Goal: Task Accomplishment & Management: Manage account settings

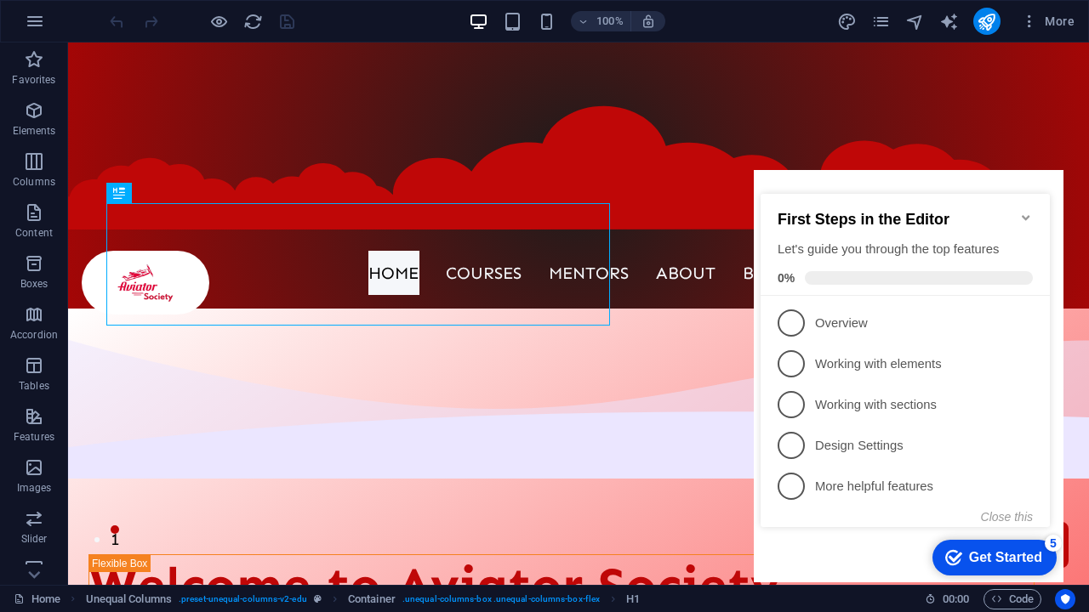
click at [1025, 211] on icon "Minimize checklist" at bounding box center [1026, 218] width 14 height 14
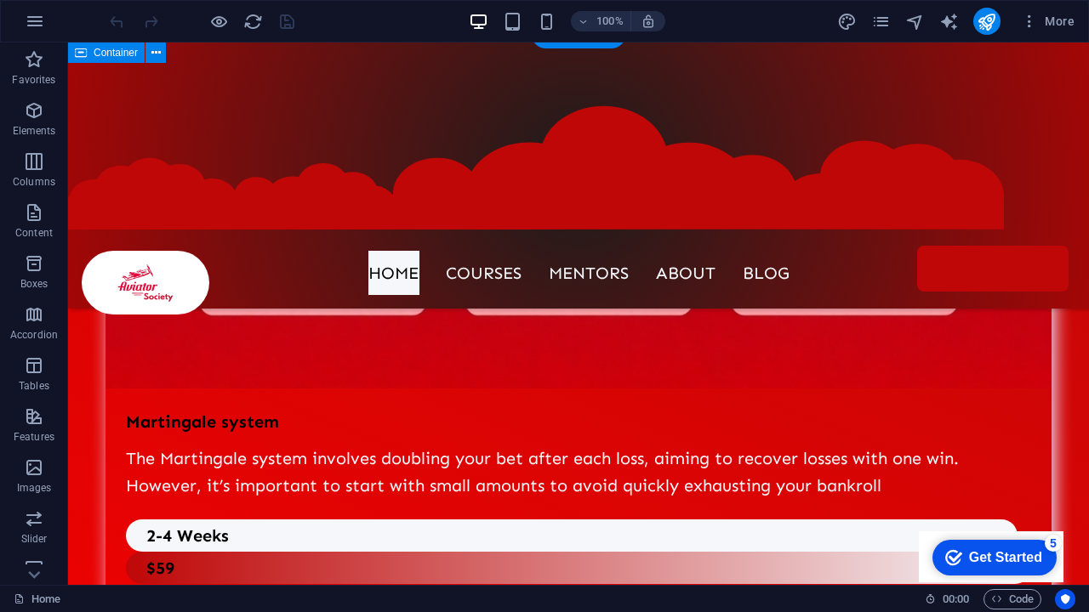
scroll to position [8166, 0]
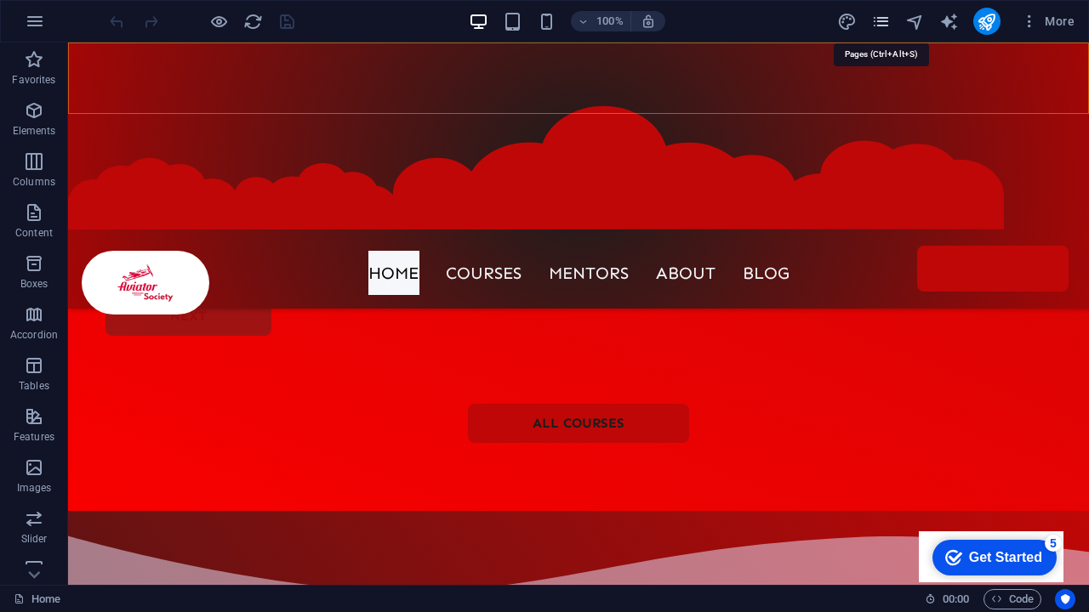
click at [875, 21] on icon "pages" at bounding box center [881, 22] width 20 height 20
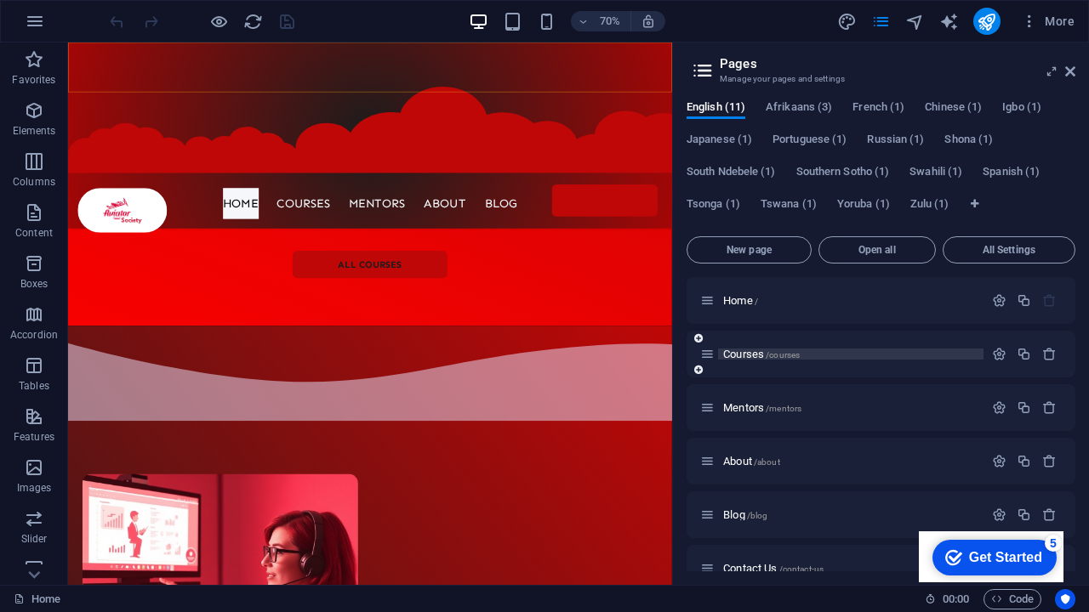
scroll to position [295, 0]
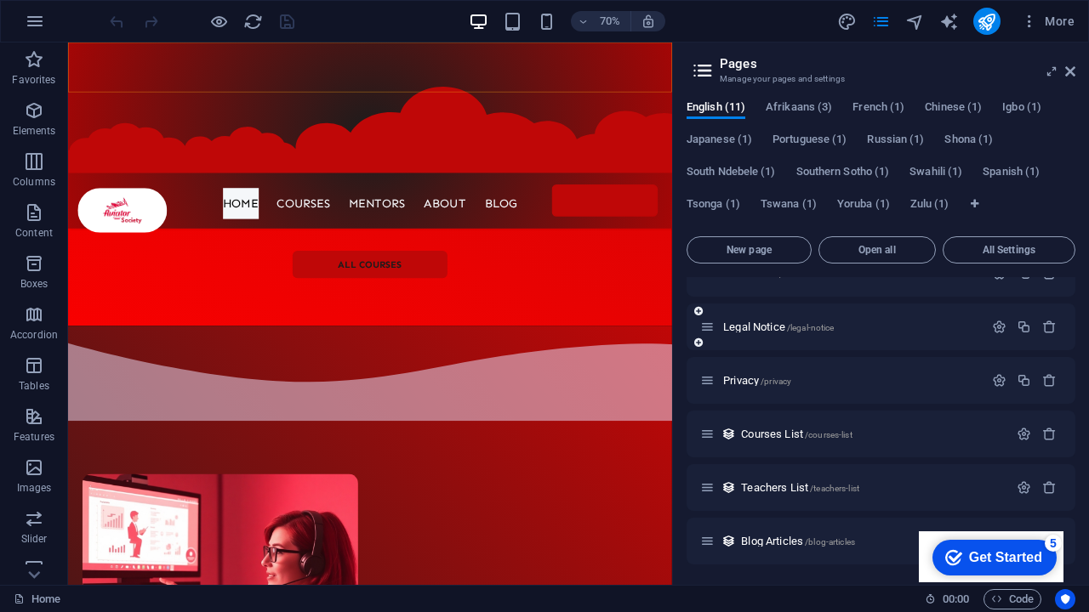
click at [747, 320] on div "Legal Notice /legal-notice" at bounding box center [841, 327] width 283 height 20
click at [766, 328] on span "Legal Notice /legal-notice" at bounding box center [778, 327] width 111 height 13
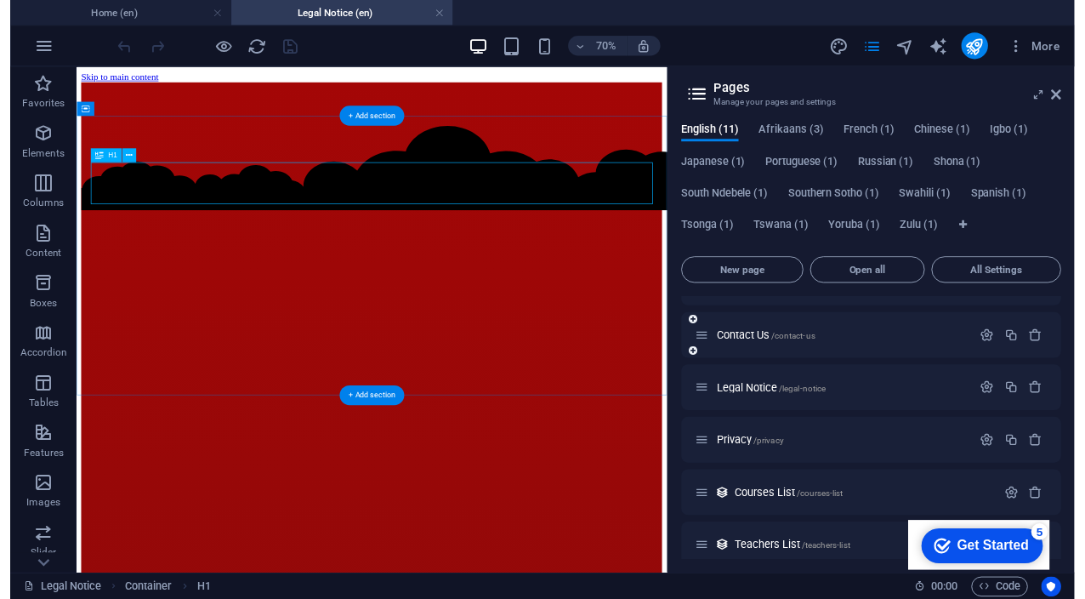
scroll to position [0, 0]
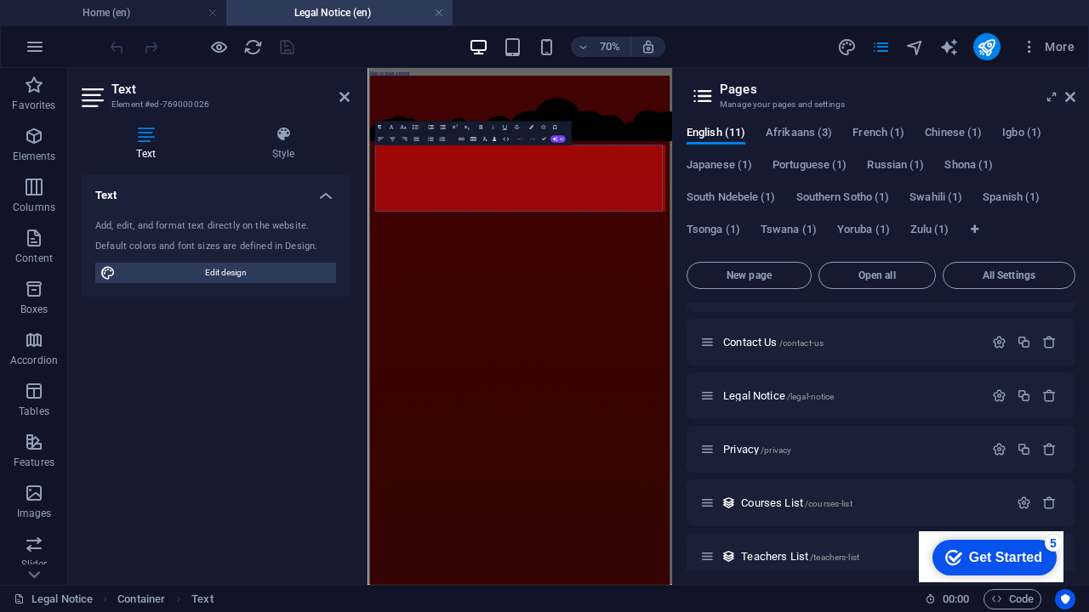
click at [170, 288] on div "Add, edit, and format text directly on the website. Default colors and font siz…" at bounding box center [216, 251] width 268 height 91
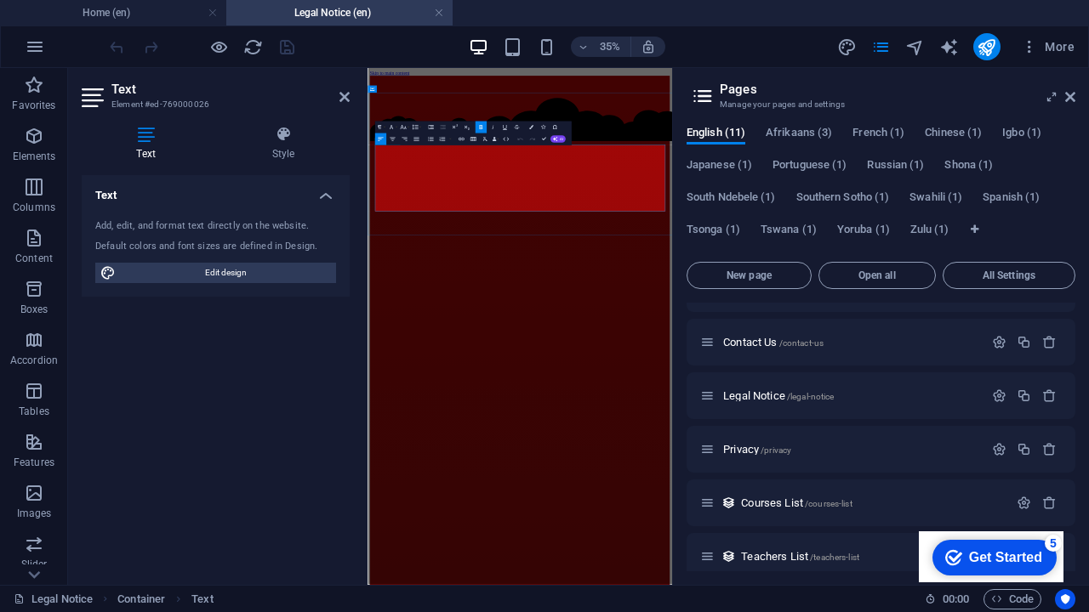
drag, startPoint x: 578, startPoint y: 389, endPoint x: 731, endPoint y: 279, distance: 187.6
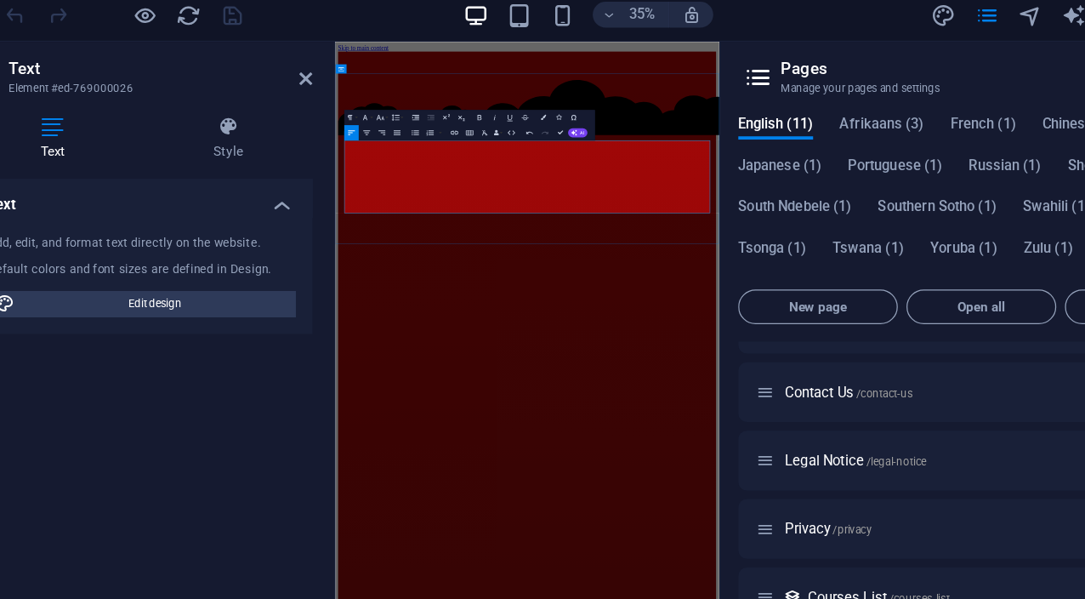
drag, startPoint x: 622, startPoint y: 414, endPoint x: 481, endPoint y: 390, distance: 143.3
drag, startPoint x: 542, startPoint y: 361, endPoint x: 359, endPoint y: 277, distance: 201.3
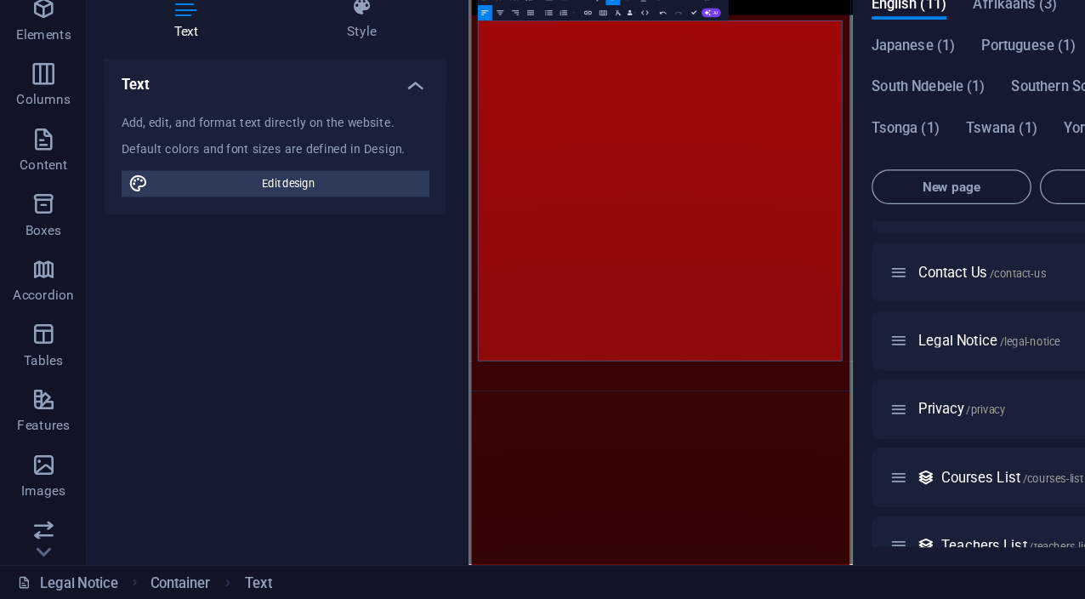
scroll to position [20946, 0]
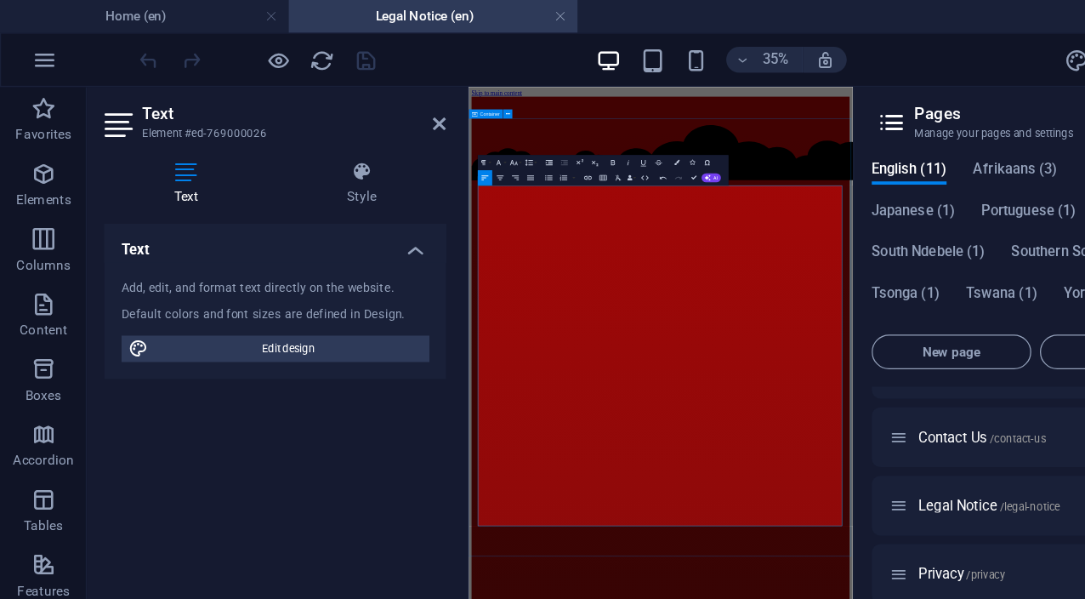
drag, startPoint x: 611, startPoint y: 389, endPoint x: 491, endPoint y: 330, distance: 133.5
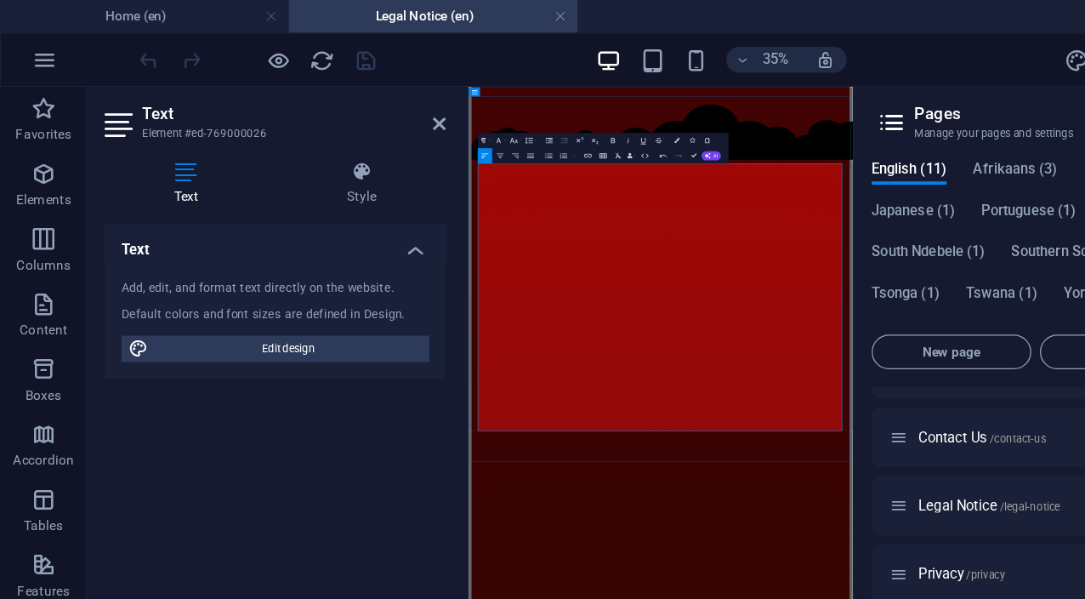
scroll to position [48, 0]
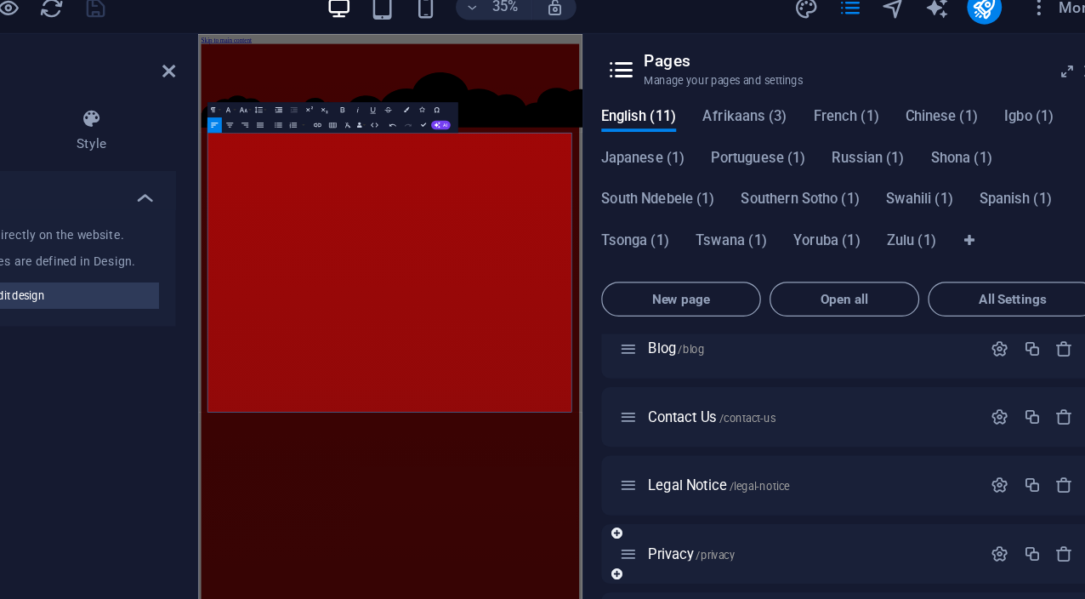
scroll to position [220, 0]
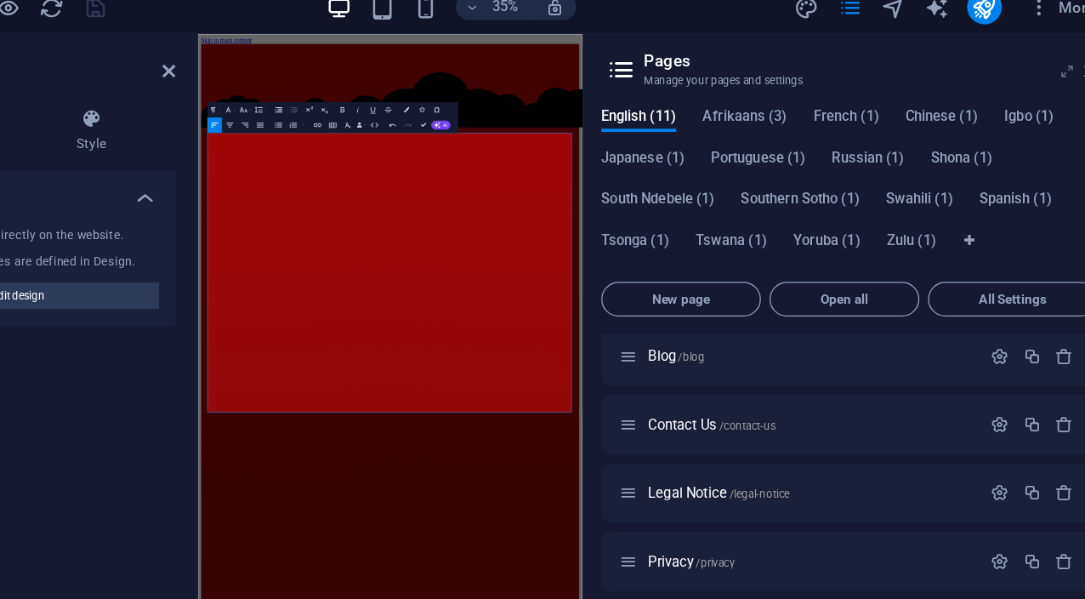
click at [1048, 90] on icon at bounding box center [1048, 97] width 0 height 14
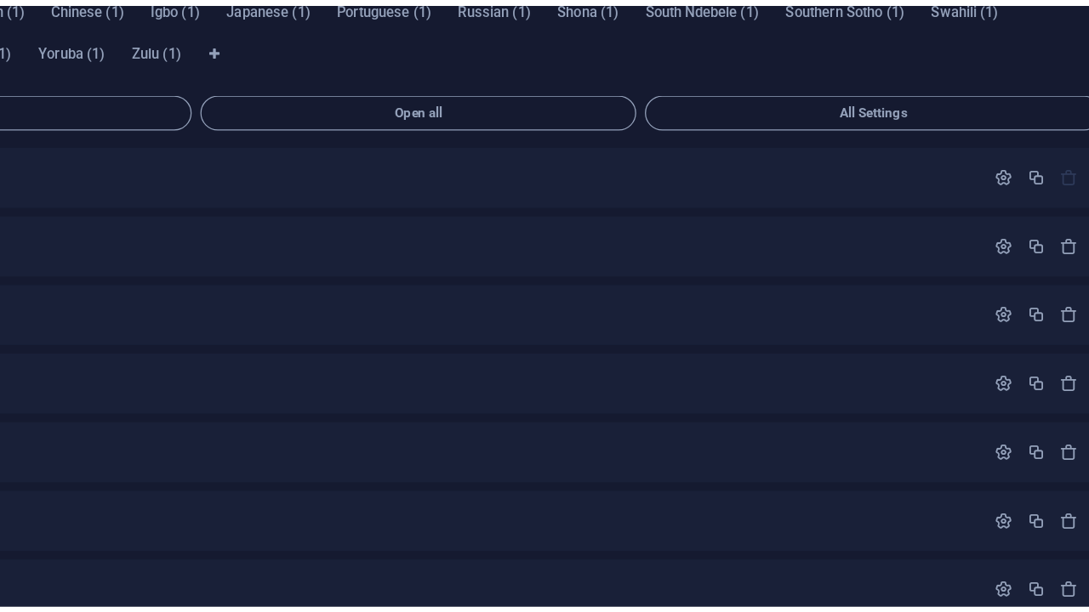
scroll to position [20749, 0]
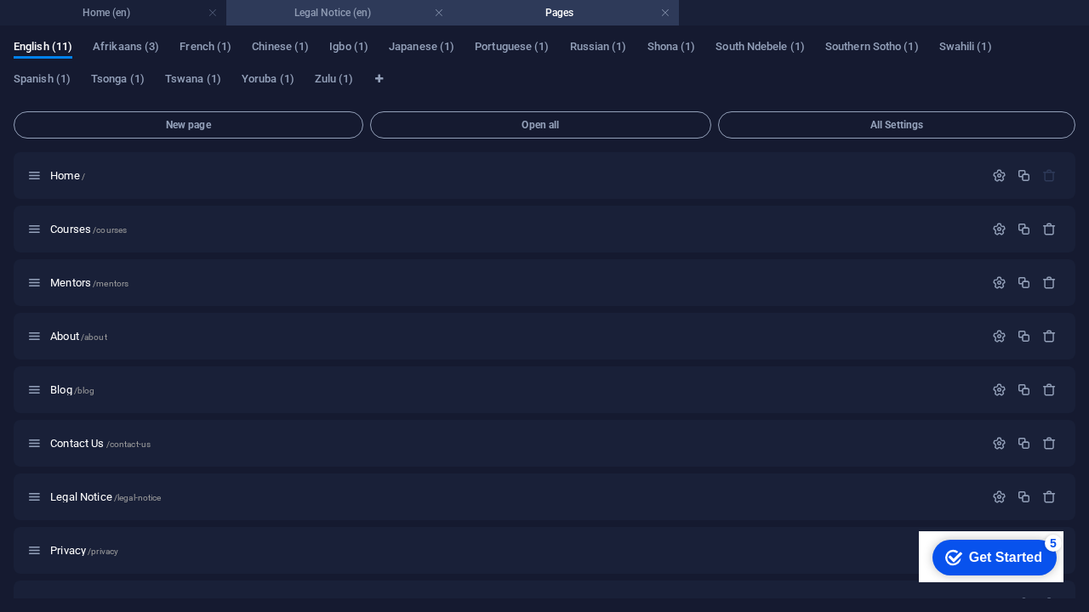
click at [355, 14] on h4 "Legal Notice (en)" at bounding box center [339, 12] width 226 height 19
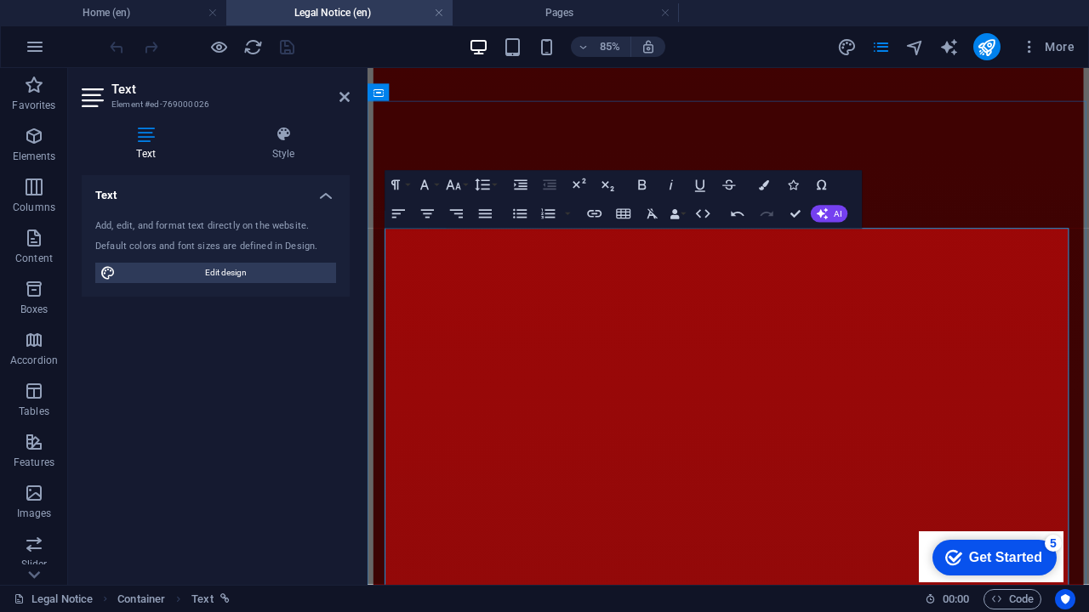
scroll to position [32, 0]
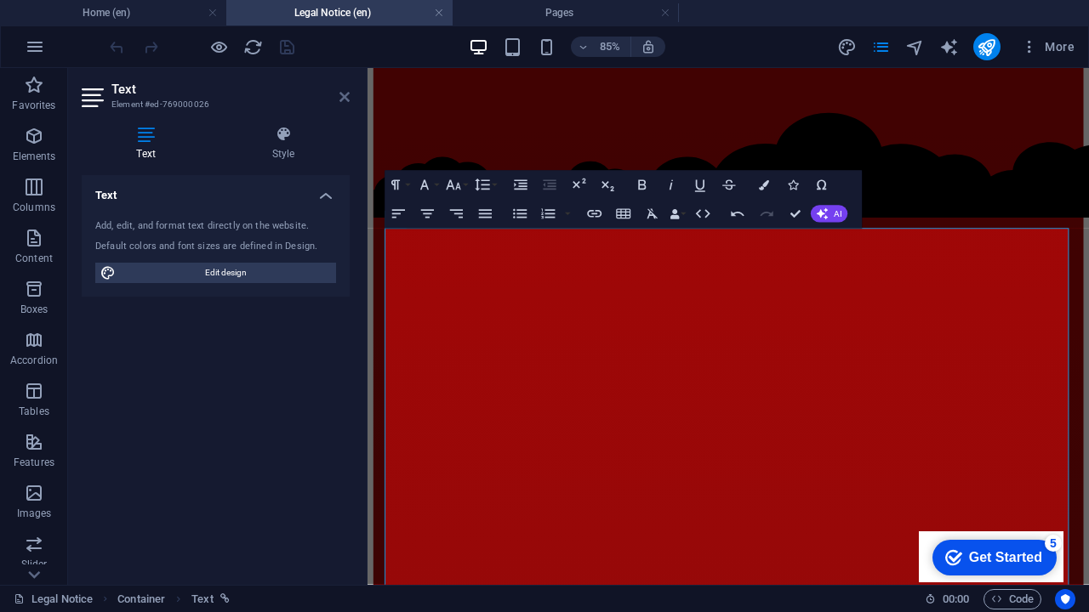
click at [342, 96] on icon at bounding box center [344, 97] width 10 height 14
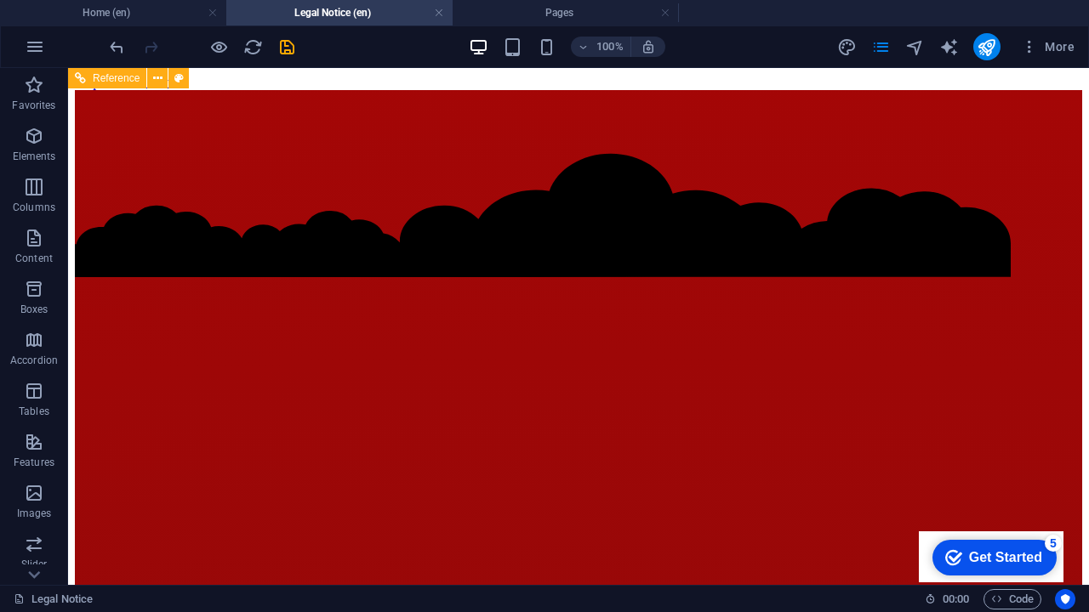
scroll to position [0, 0]
click at [288, 53] on icon "save" at bounding box center [287, 47] width 20 height 20
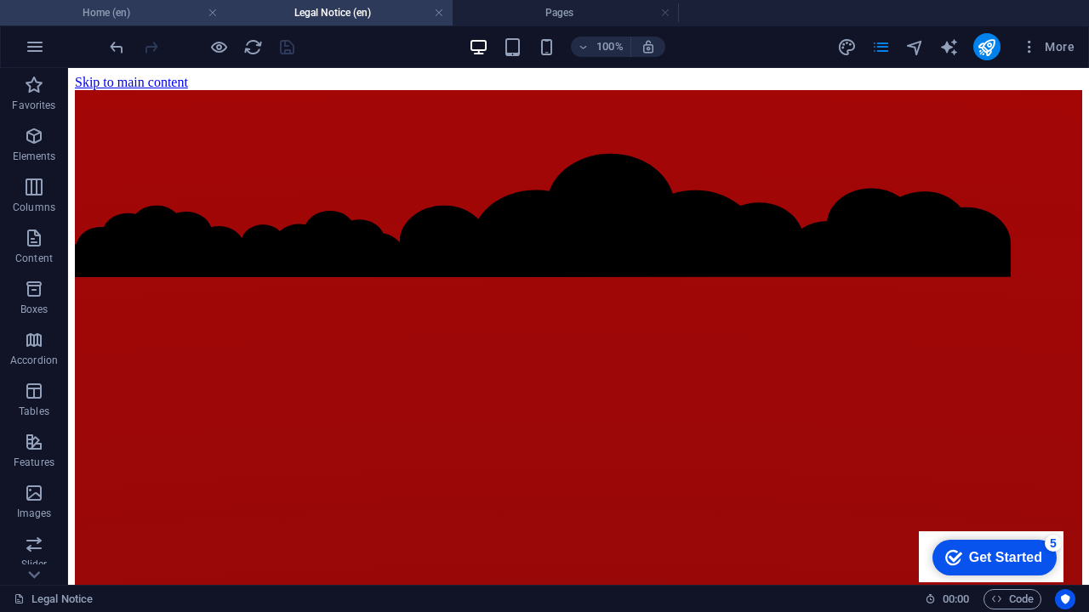
click at [128, 14] on h4 "Home (en)" at bounding box center [113, 12] width 226 height 19
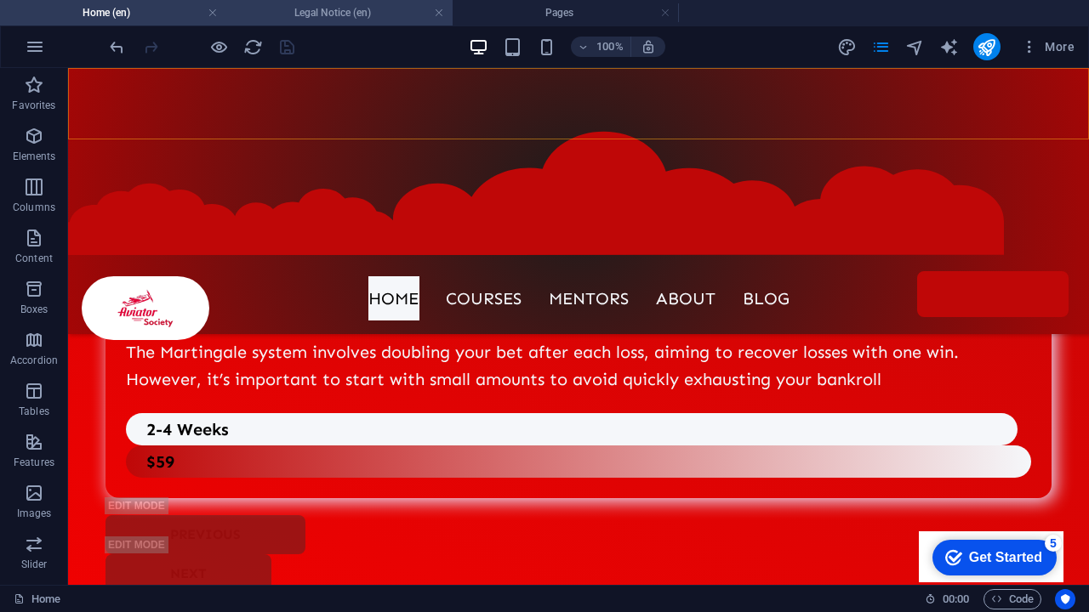
click at [292, 16] on h4 "Legal Notice (en)" at bounding box center [339, 12] width 226 height 19
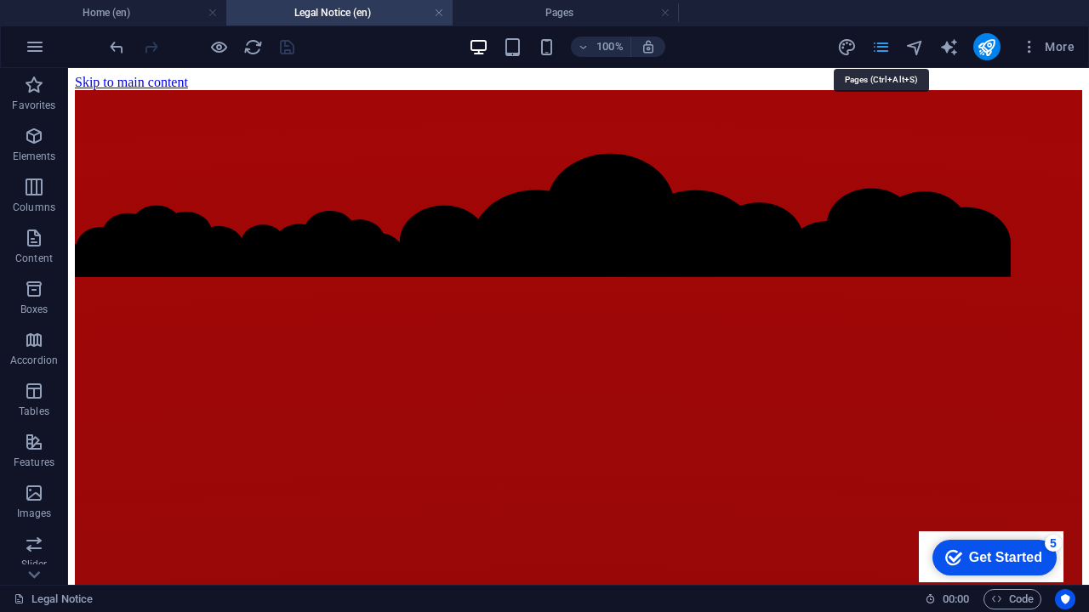
click at [880, 53] on icon "pages" at bounding box center [881, 47] width 20 height 20
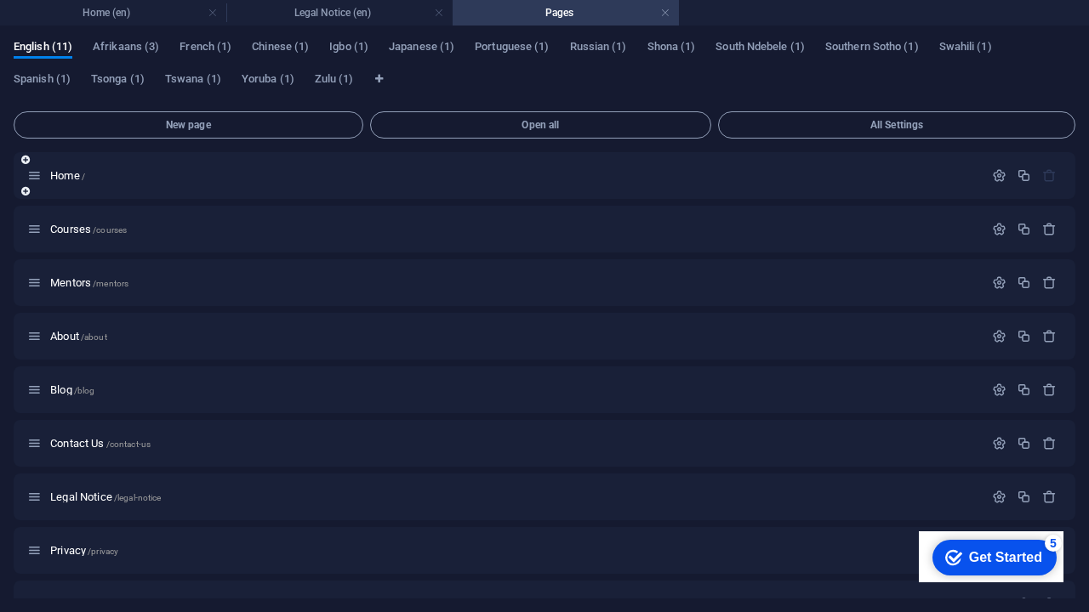
click at [65, 184] on div "Home /" at bounding box center [505, 176] width 956 height 20
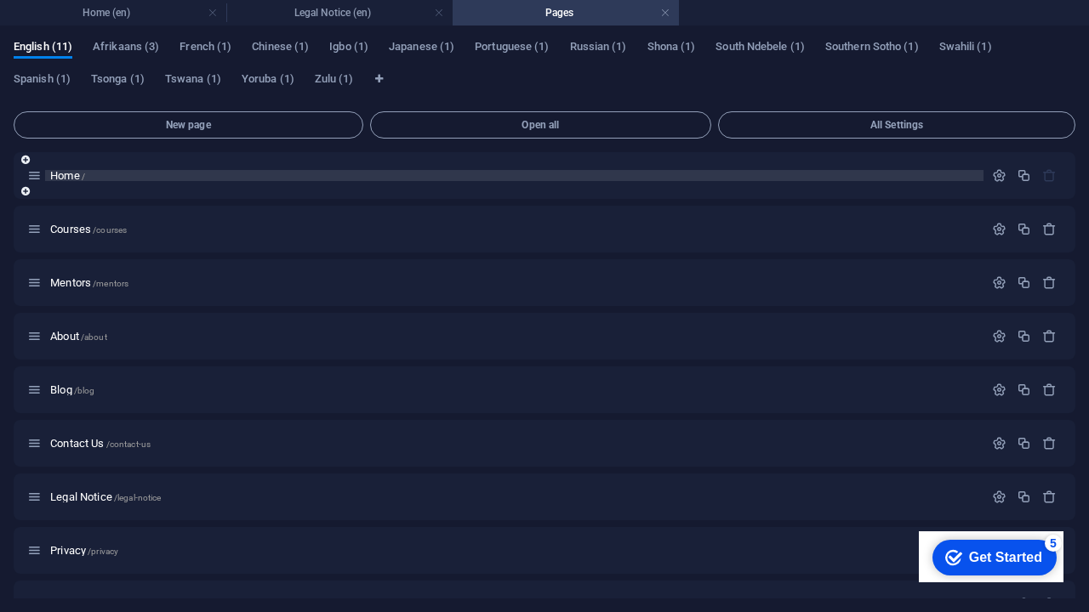
click at [71, 174] on span "Home /" at bounding box center [67, 175] width 35 height 13
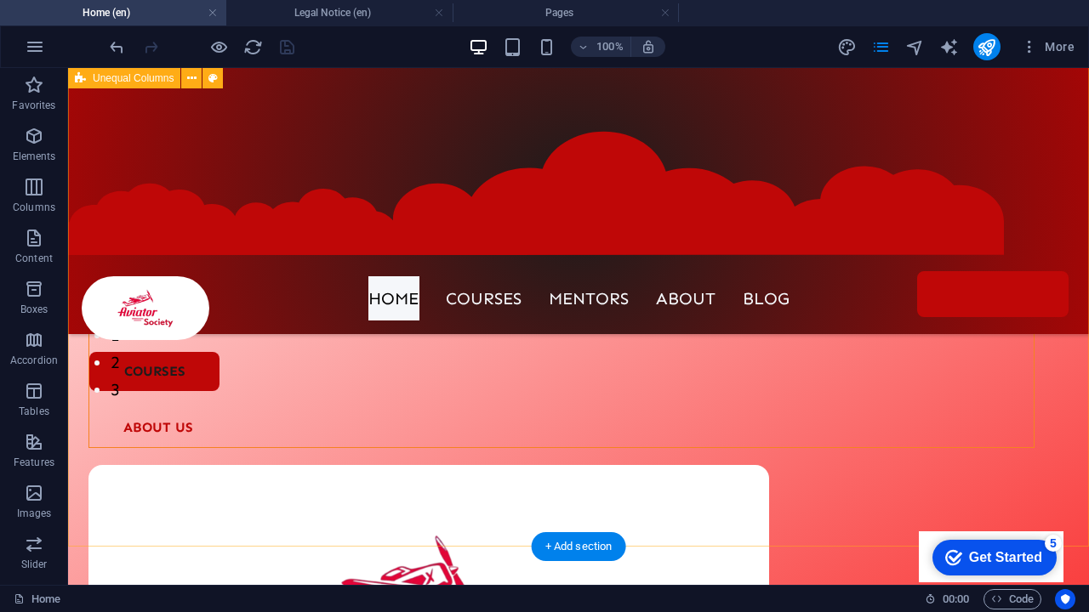
scroll to position [207, 0]
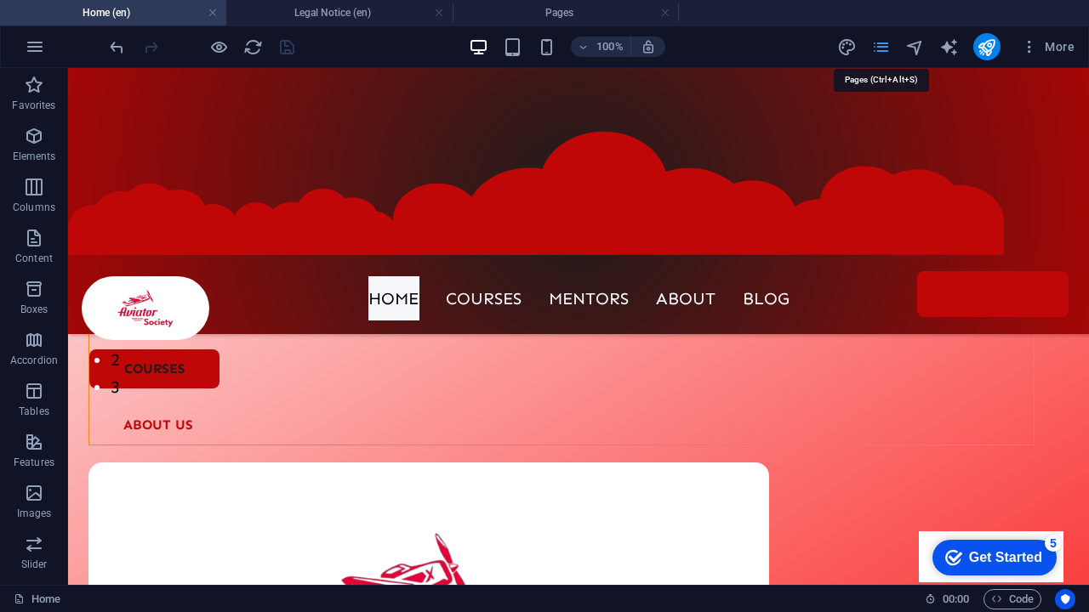
click at [880, 44] on icon "pages" at bounding box center [881, 47] width 20 height 20
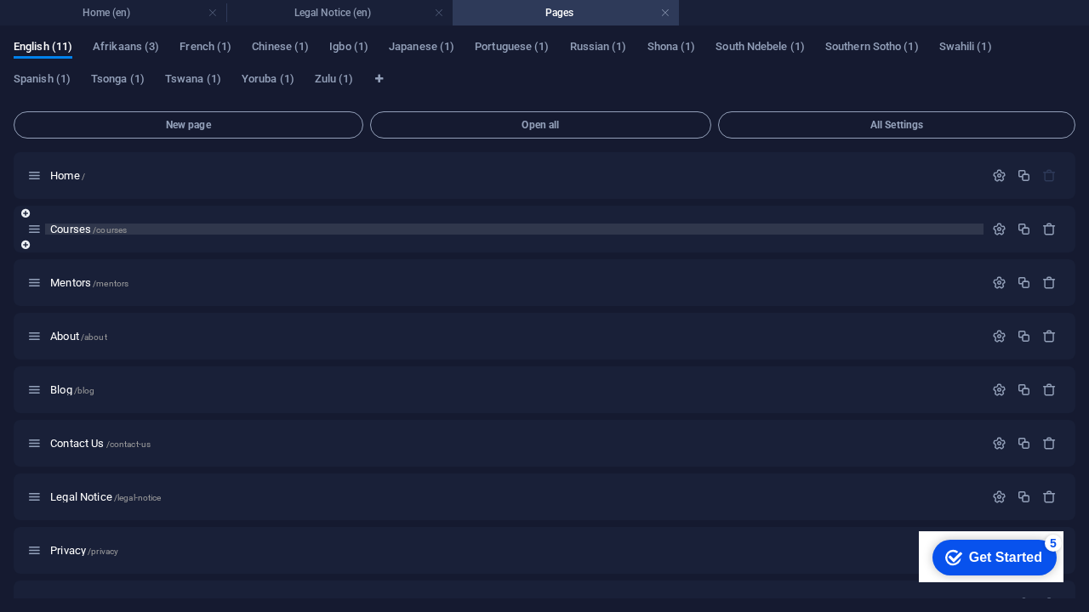
click at [79, 233] on span "Courses /courses" at bounding box center [88, 229] width 77 height 13
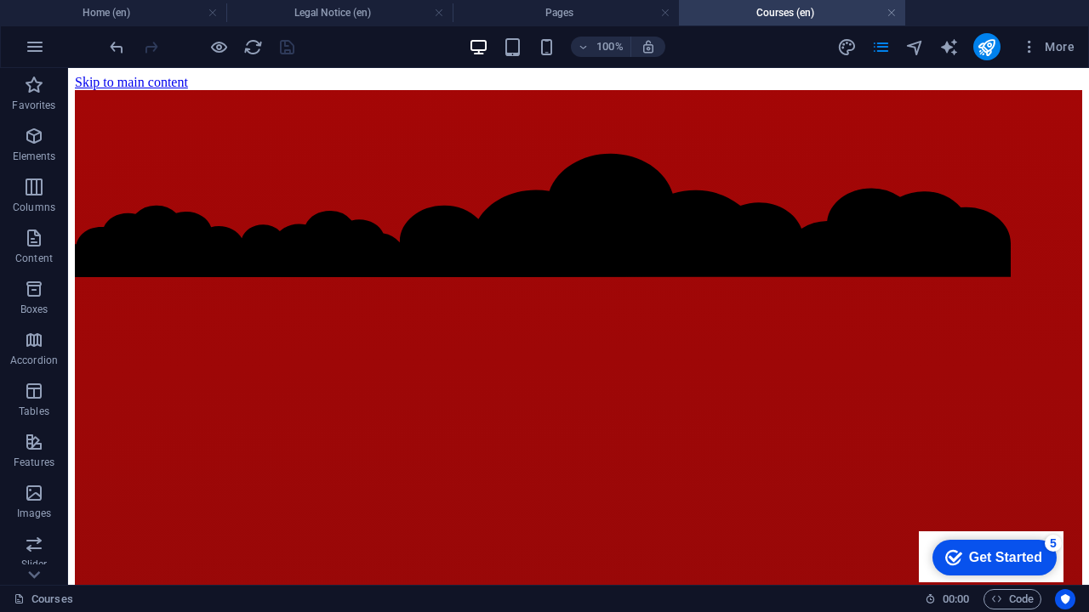
scroll to position [1190, 0]
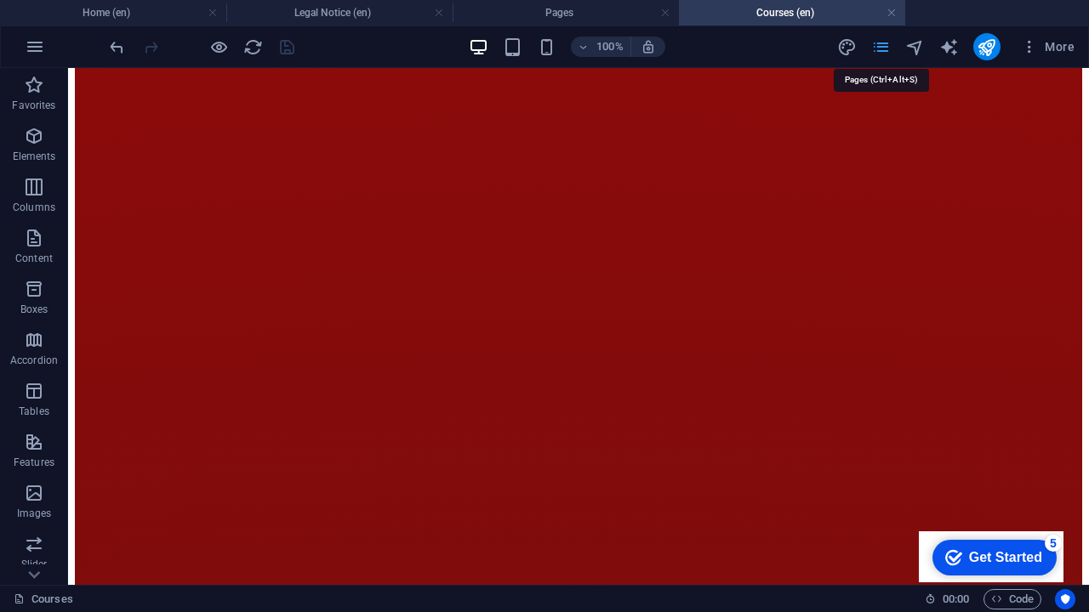
click at [890, 45] on icon "pages" at bounding box center [881, 47] width 20 height 20
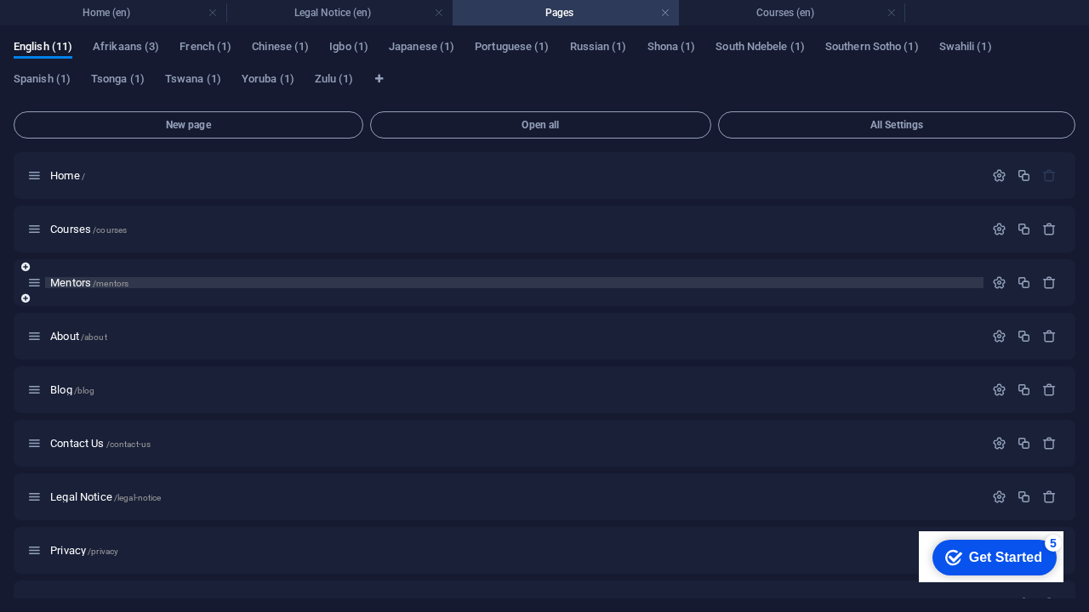
click at [91, 284] on span "Mentors /mentors" at bounding box center [89, 282] width 78 height 13
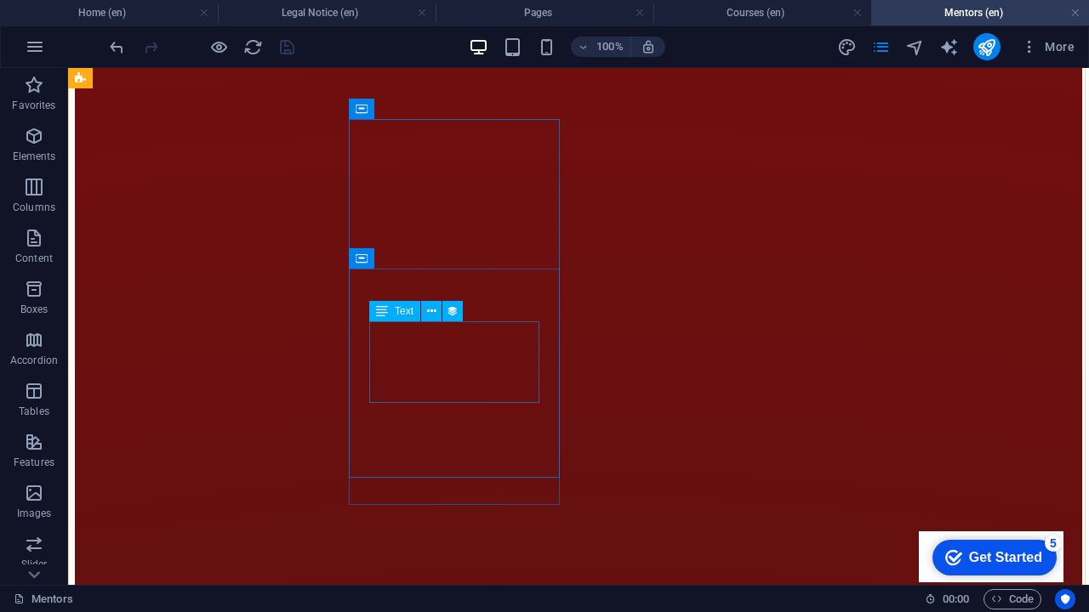
scroll to position [2494, 0]
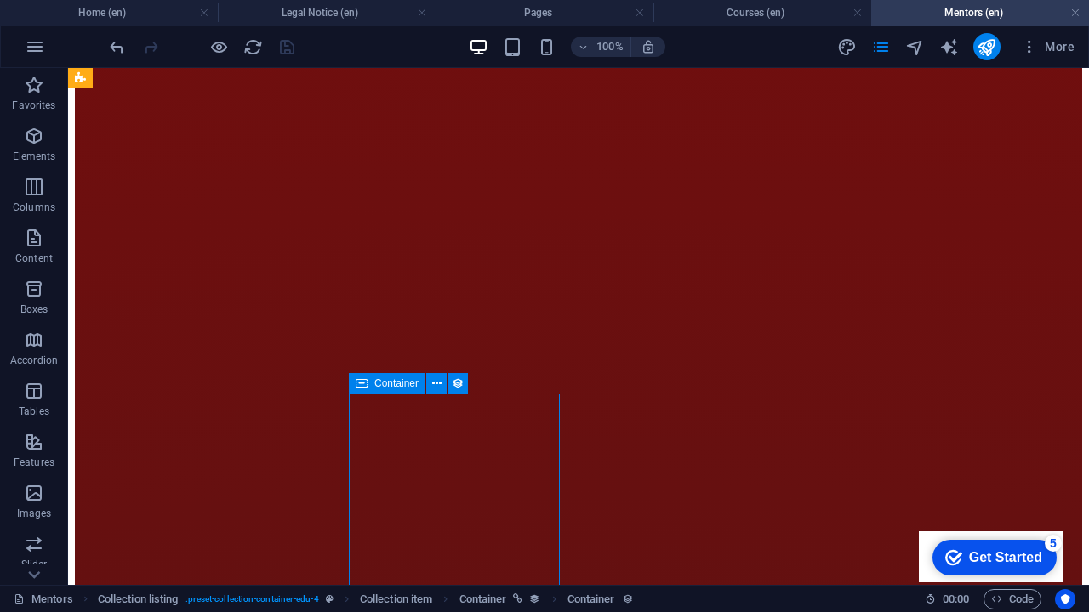
scroll to position [2369, 0]
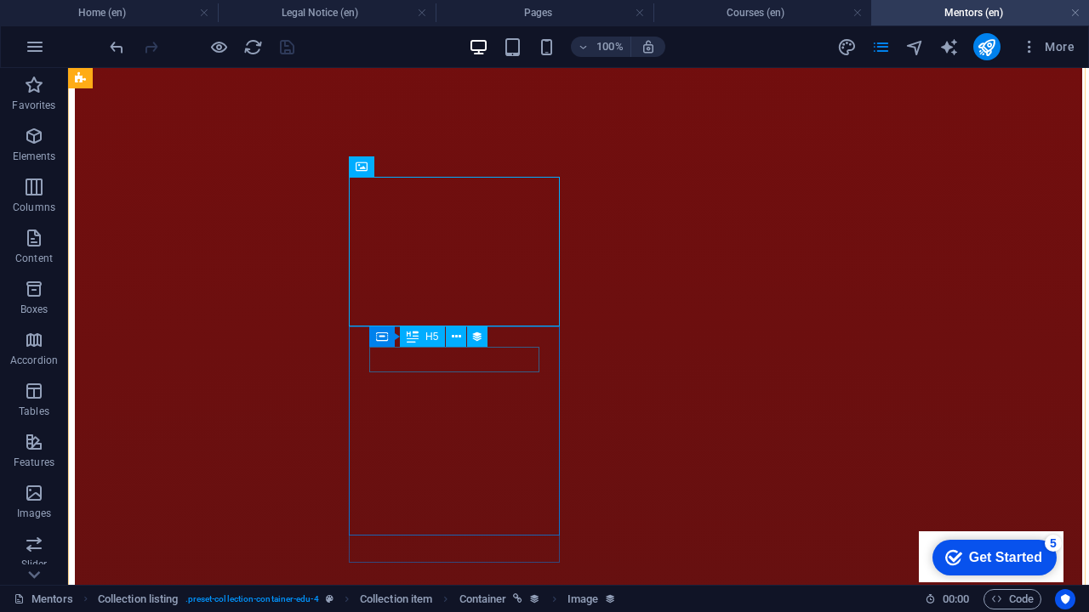
scroll to position [2446, 0]
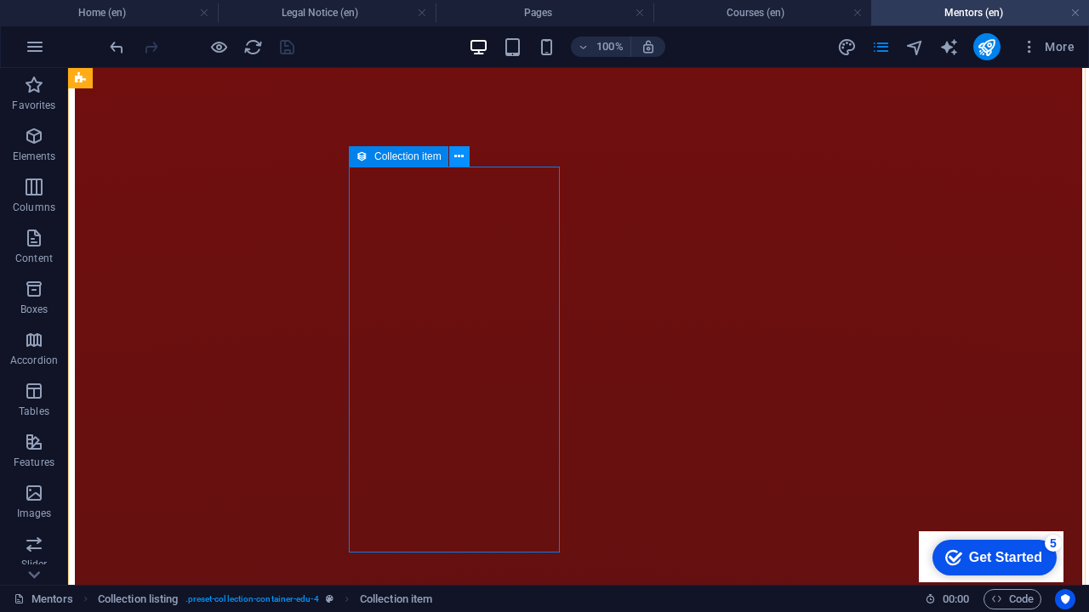
click at [454, 159] on icon at bounding box center [458, 157] width 9 height 18
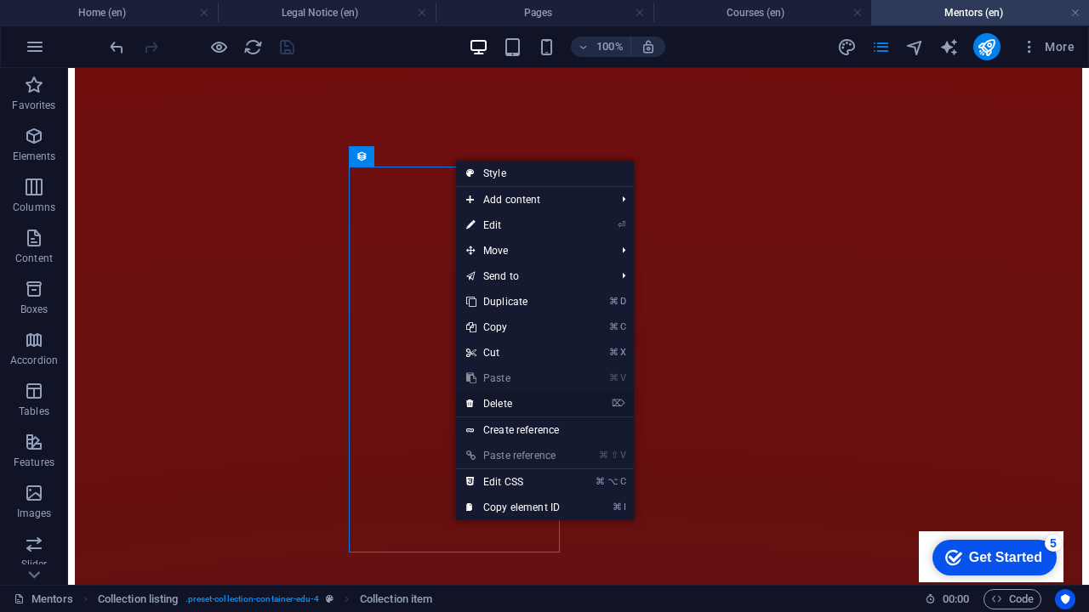
click at [517, 407] on link "⌦ Delete" at bounding box center [513, 404] width 114 height 26
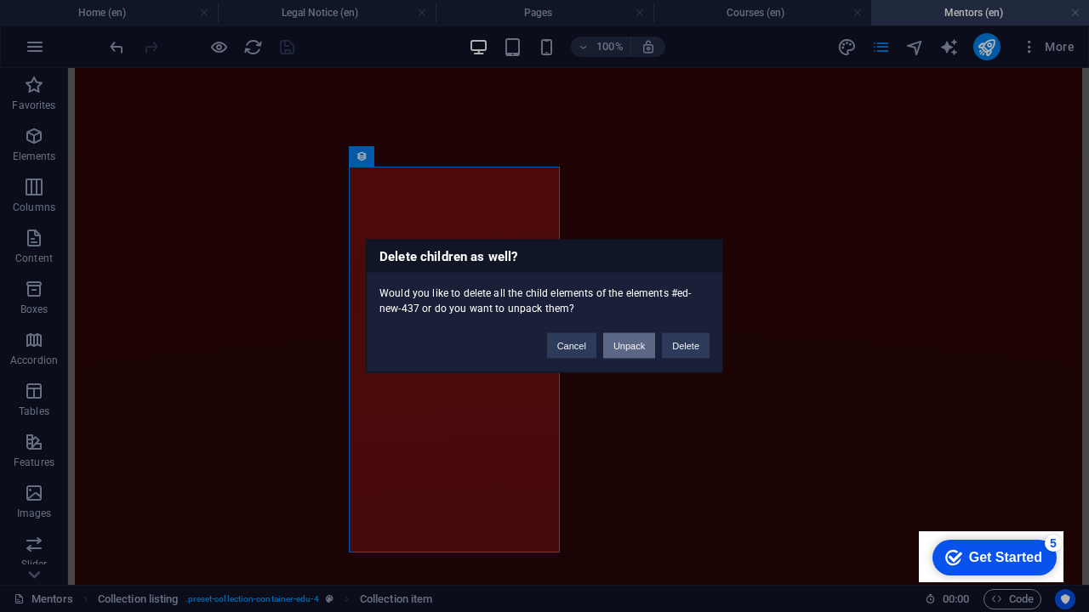
click at [631, 350] on button "Unpack" at bounding box center [629, 346] width 52 height 26
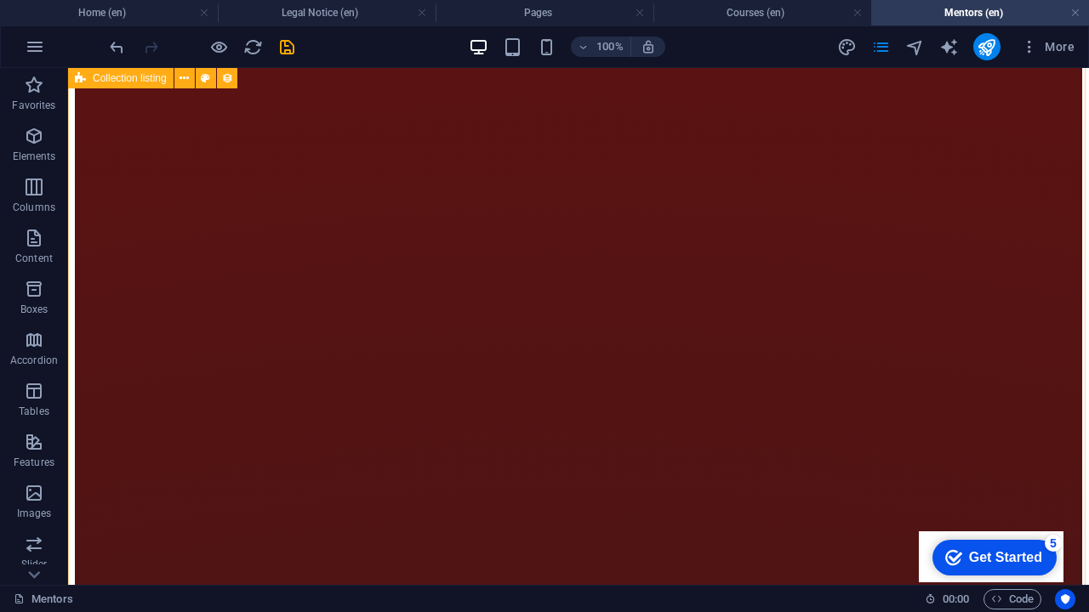
scroll to position [3467, 0]
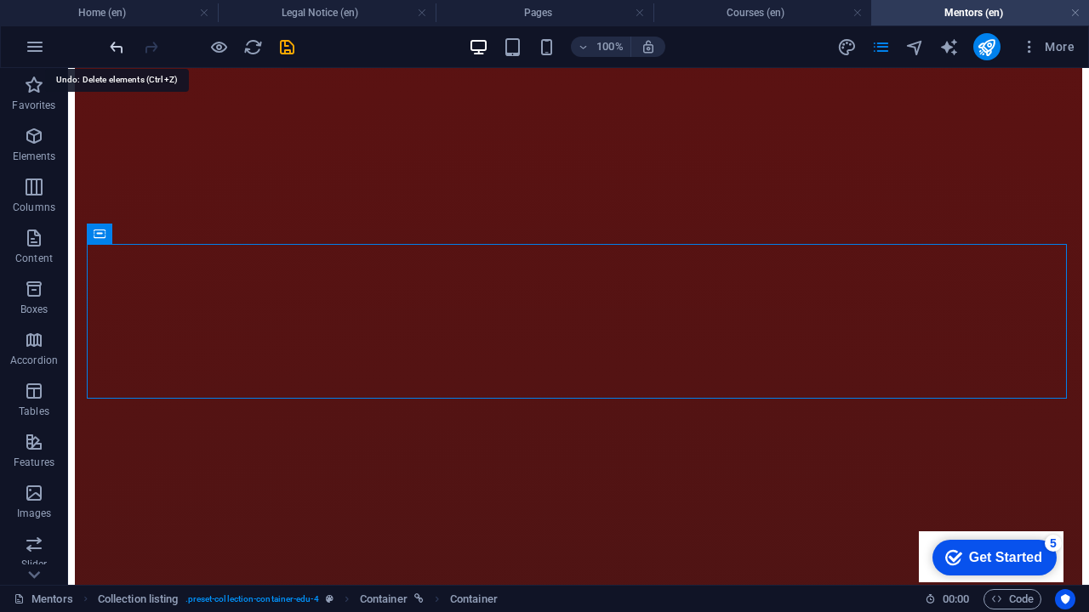
click at [117, 48] on icon "undo" at bounding box center [117, 47] width 20 height 20
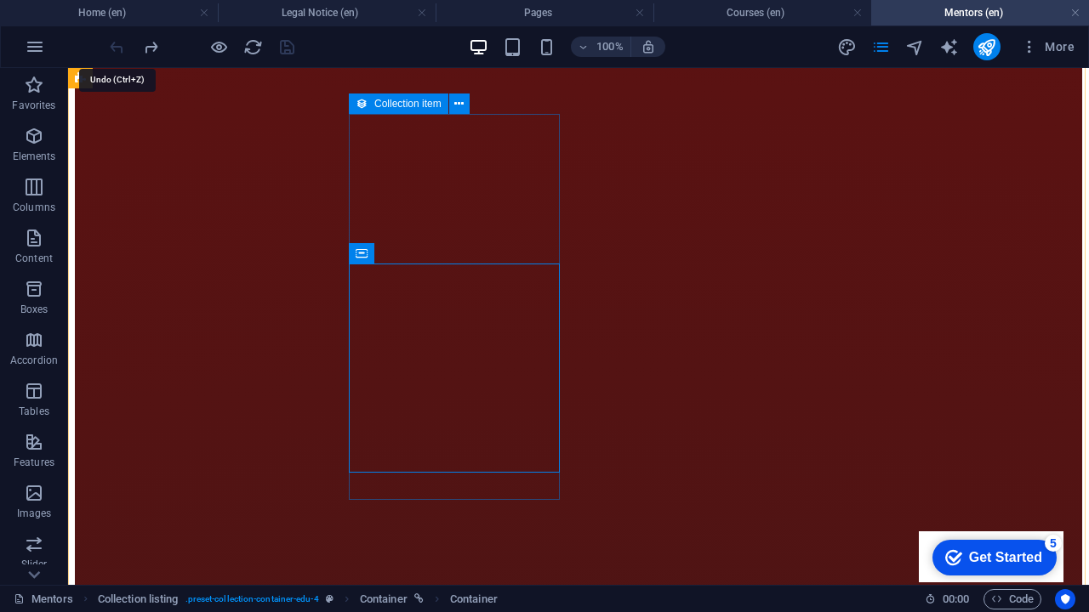
scroll to position [2495, 0]
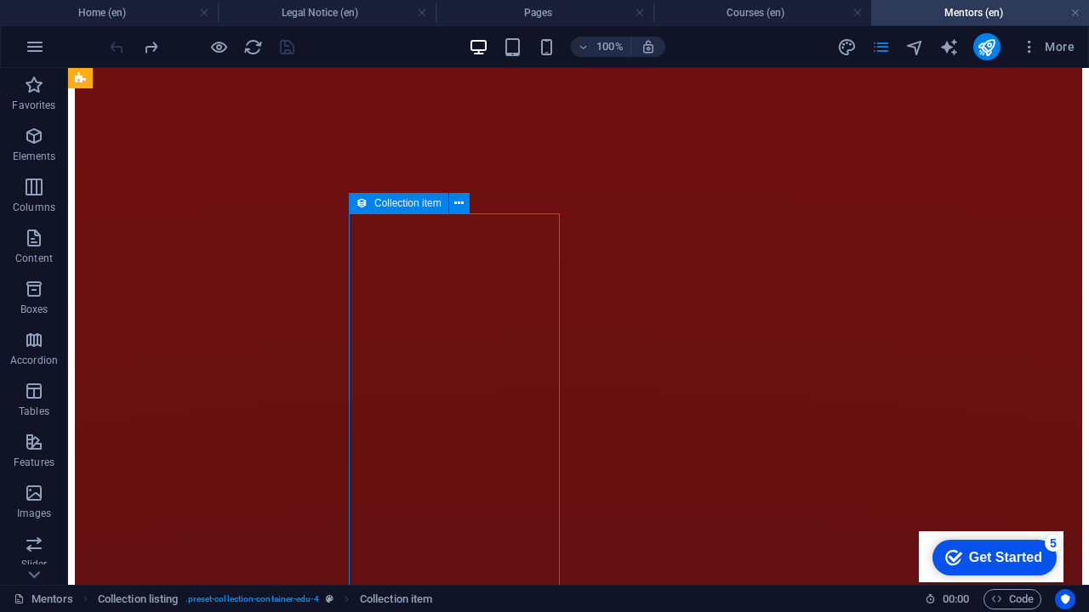
scroll to position [2374, 0]
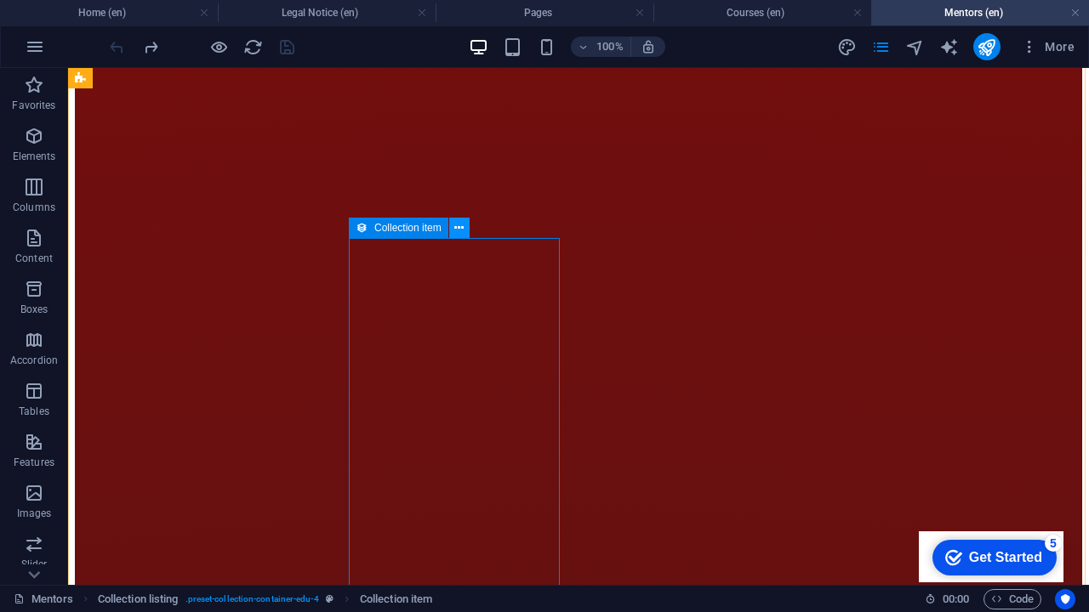
click at [457, 230] on icon at bounding box center [458, 228] width 9 height 18
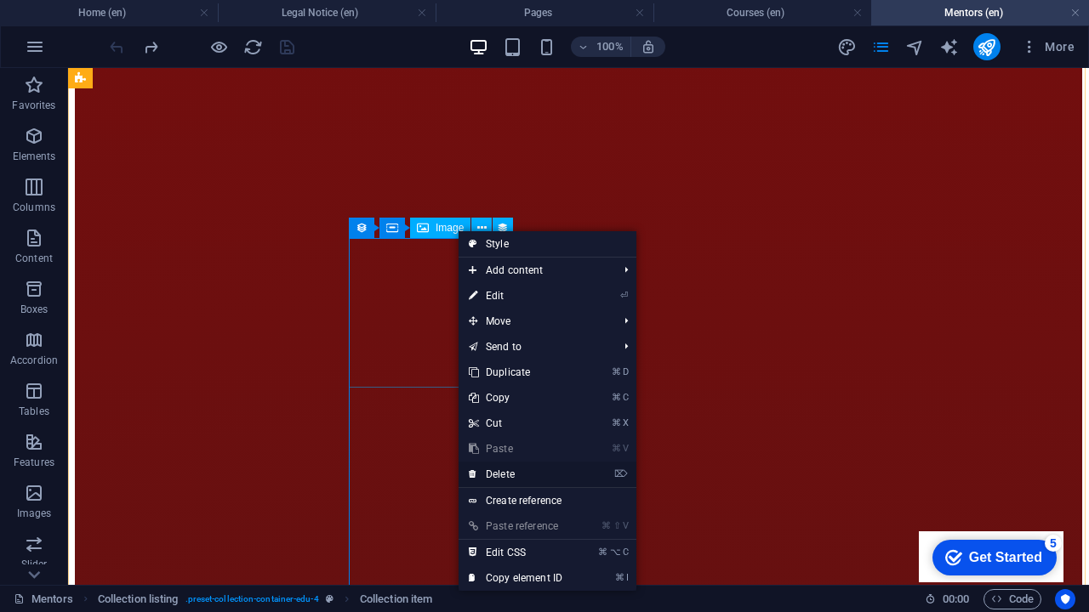
click at [491, 467] on link "⌦ Delete" at bounding box center [515, 475] width 114 height 26
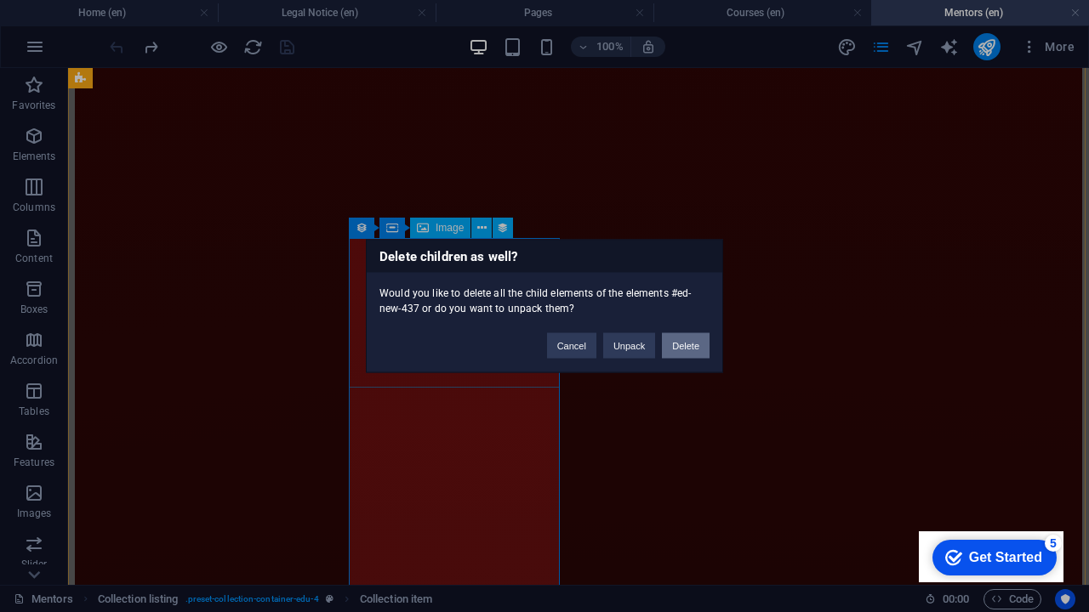
click at [675, 348] on button "Delete" at bounding box center [686, 346] width 48 height 26
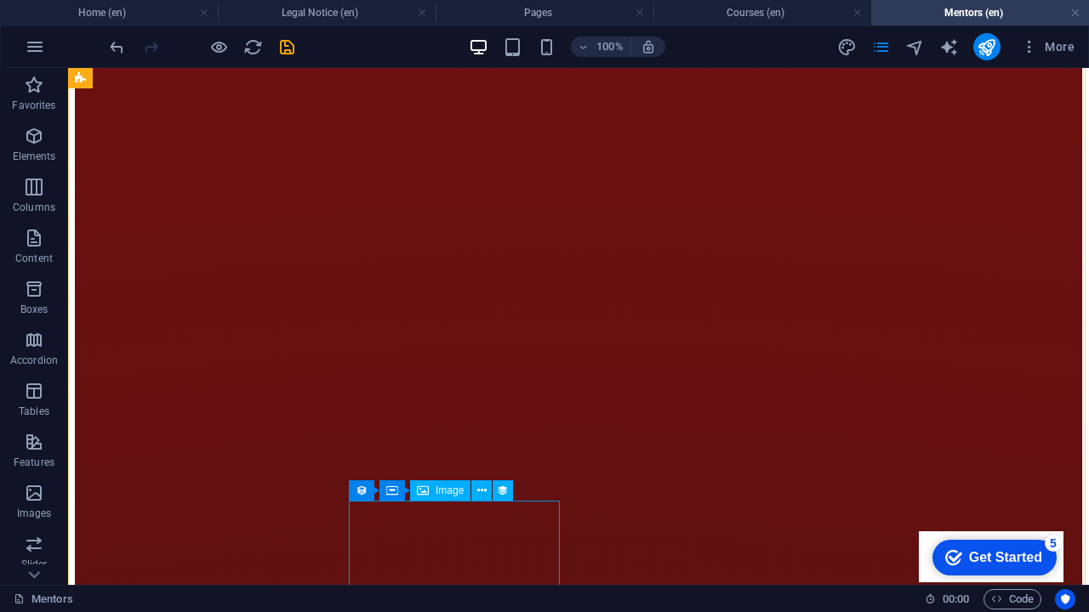
scroll to position [2532, 0]
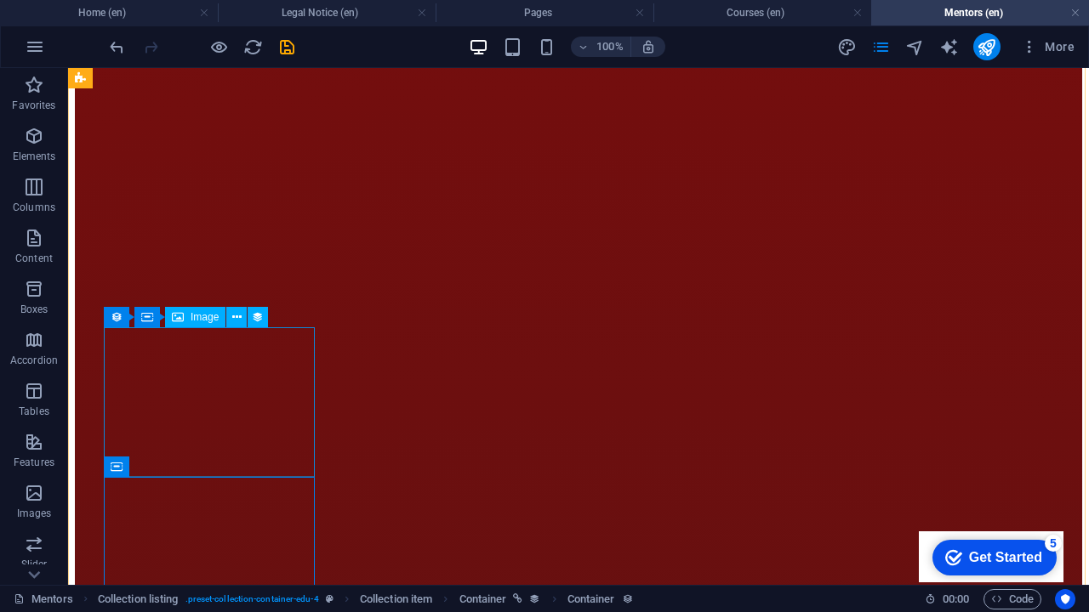
scroll to position [2285, 0]
click at [209, 317] on icon at bounding box center [213, 318] width 9 height 18
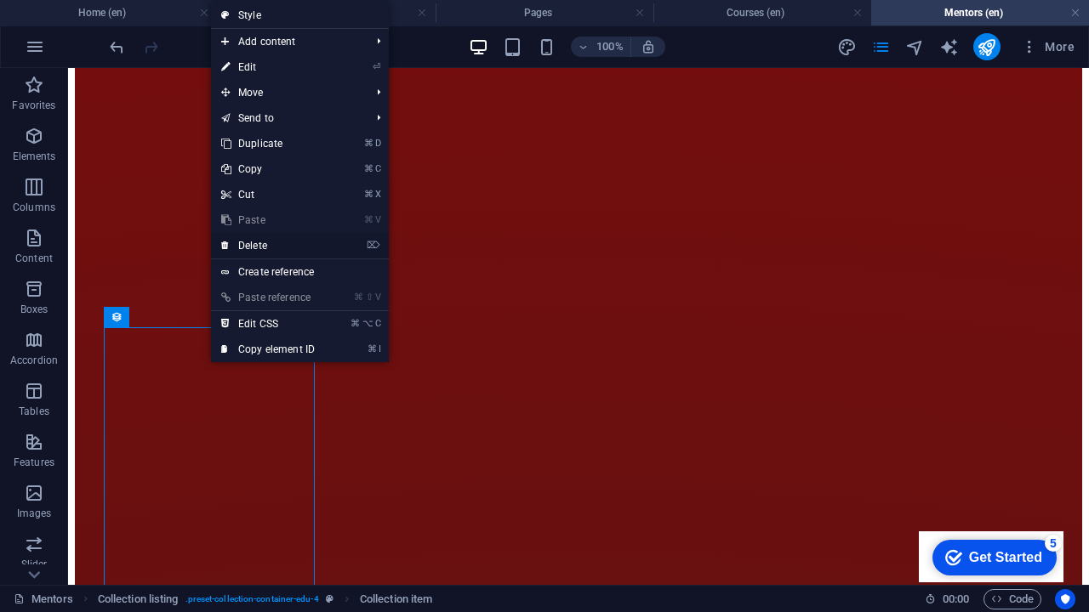
click at [257, 248] on link "⌦ Delete" at bounding box center [268, 246] width 114 height 26
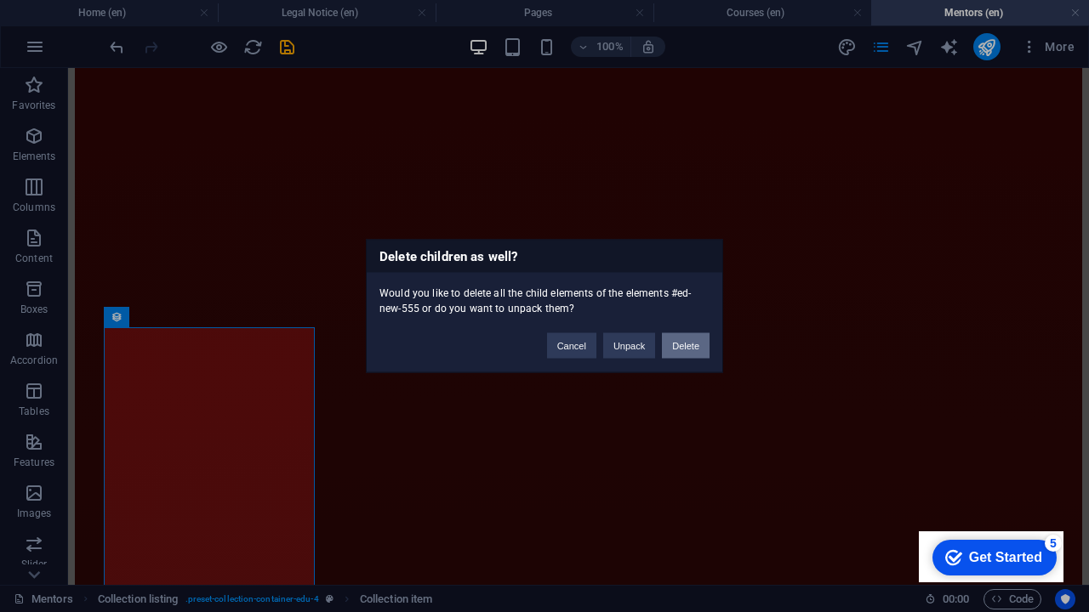
click at [676, 353] on button "Delete" at bounding box center [686, 346] width 48 height 26
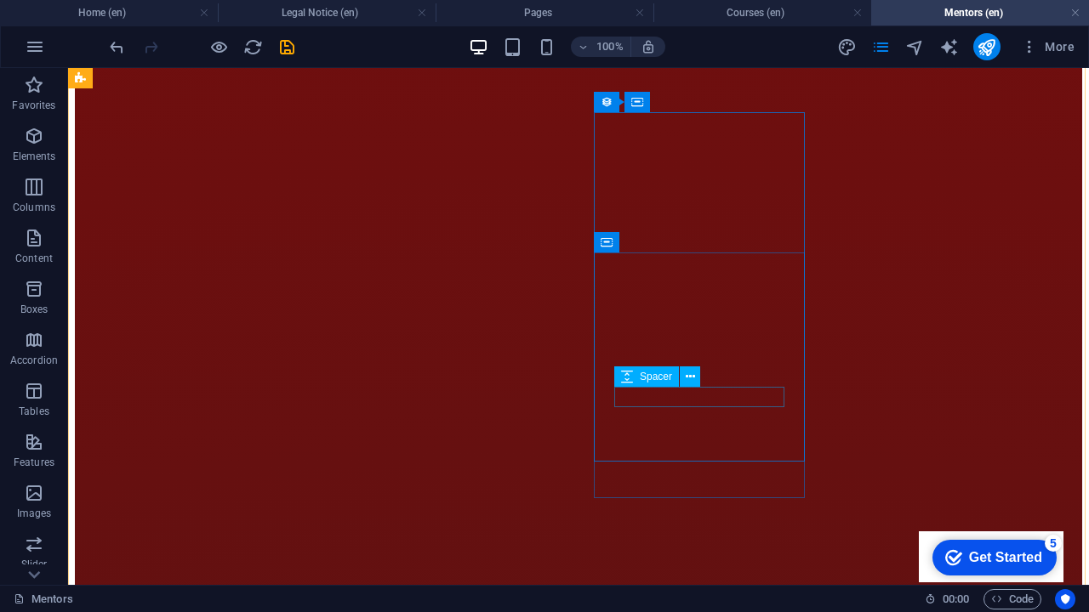
scroll to position [2496, 0]
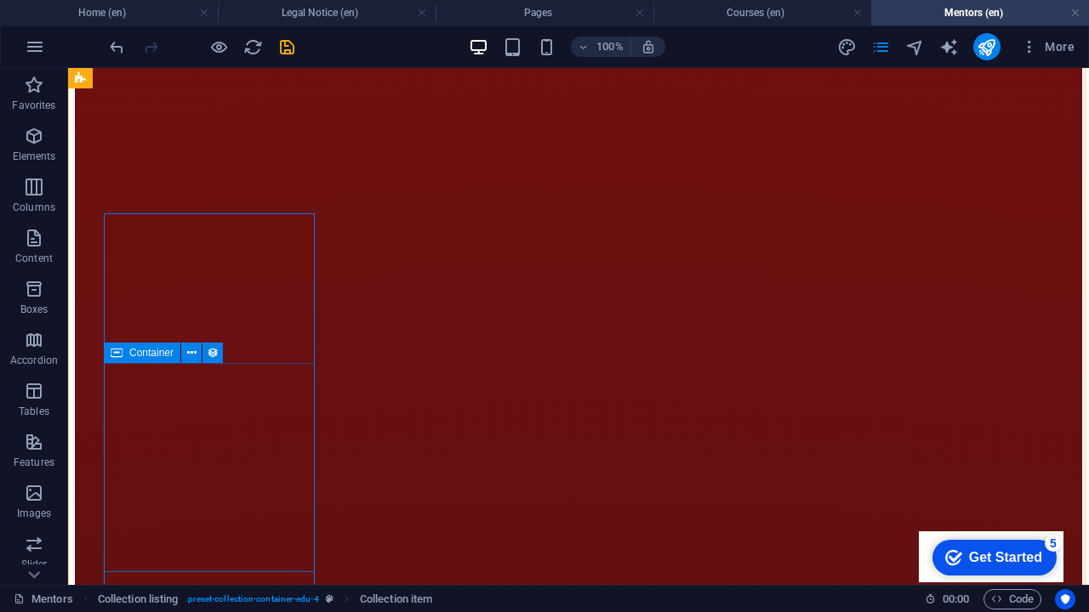
scroll to position [2399, 0]
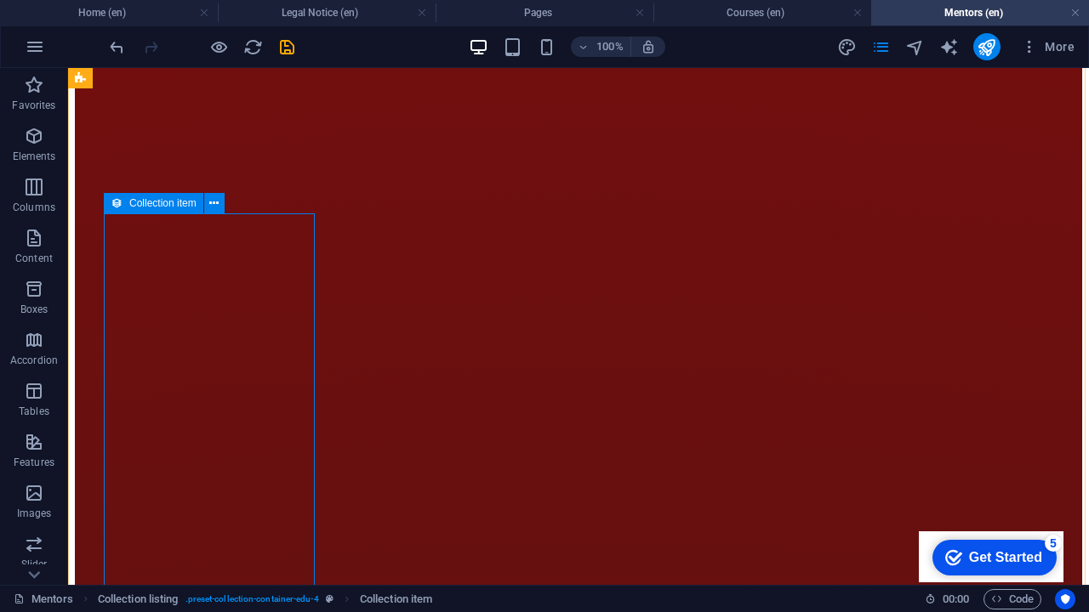
click at [117, 203] on icon at bounding box center [117, 203] width 12 height 20
click at [211, 205] on icon at bounding box center [213, 204] width 9 height 18
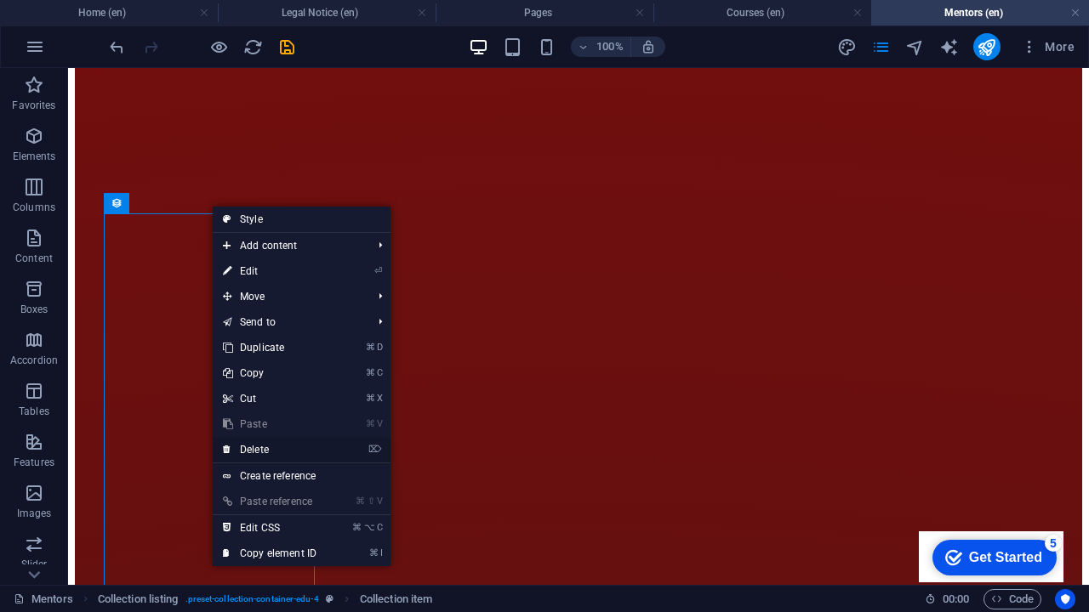
click at [270, 455] on link "⌦ Delete" at bounding box center [270, 450] width 114 height 26
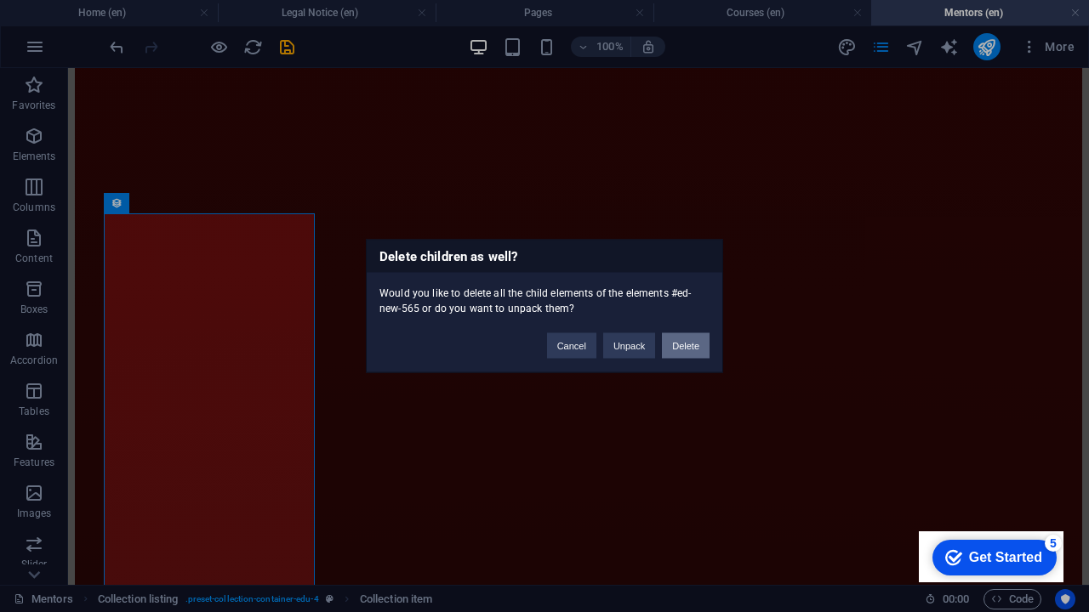
click at [674, 350] on button "Delete" at bounding box center [686, 346] width 48 height 26
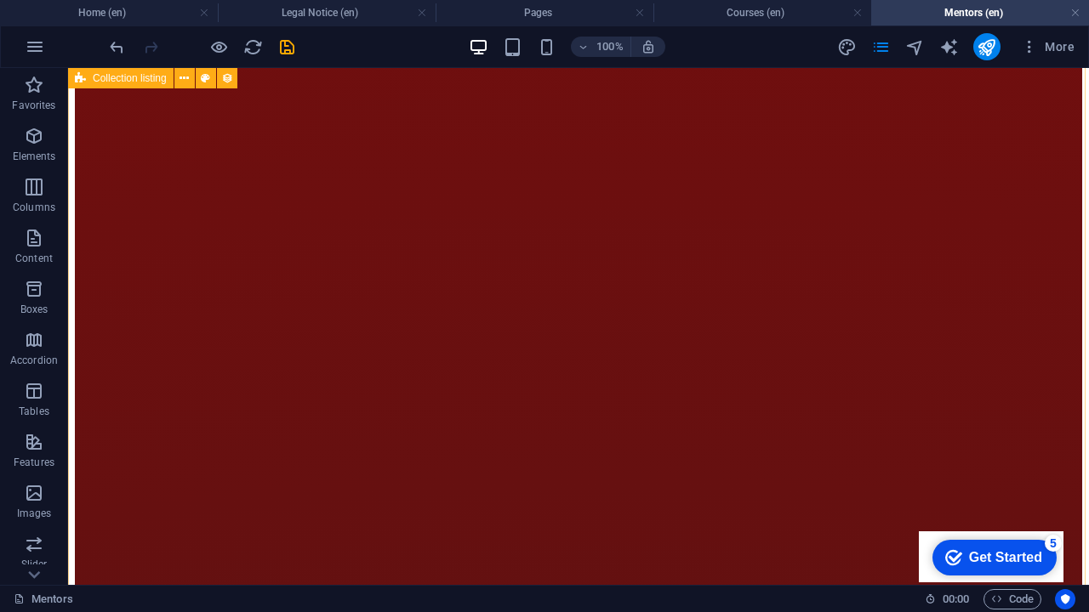
scroll to position [2182, 0]
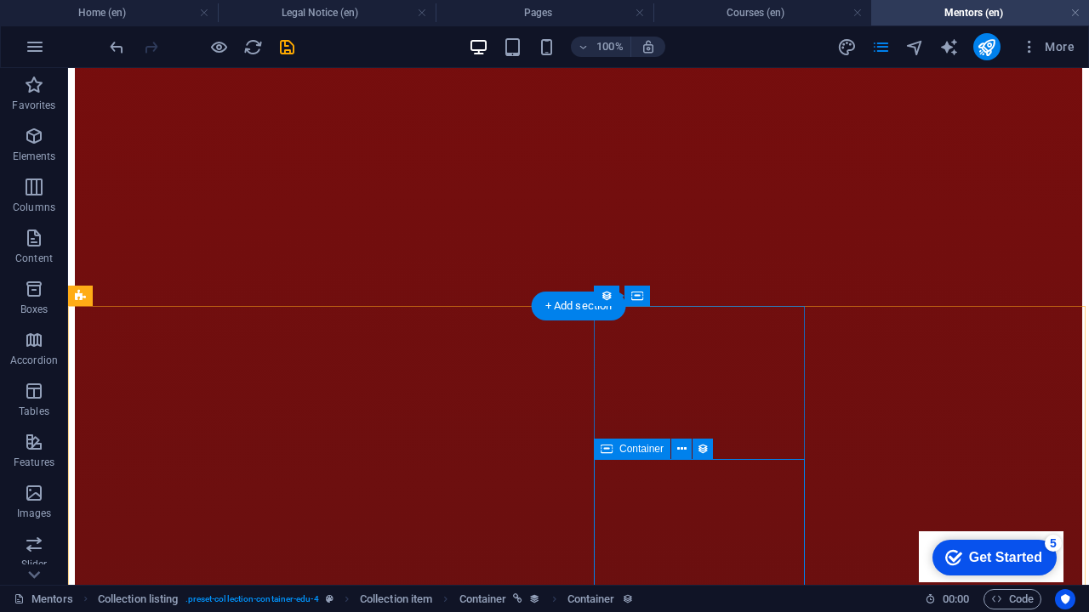
scroll to position [1806, 0]
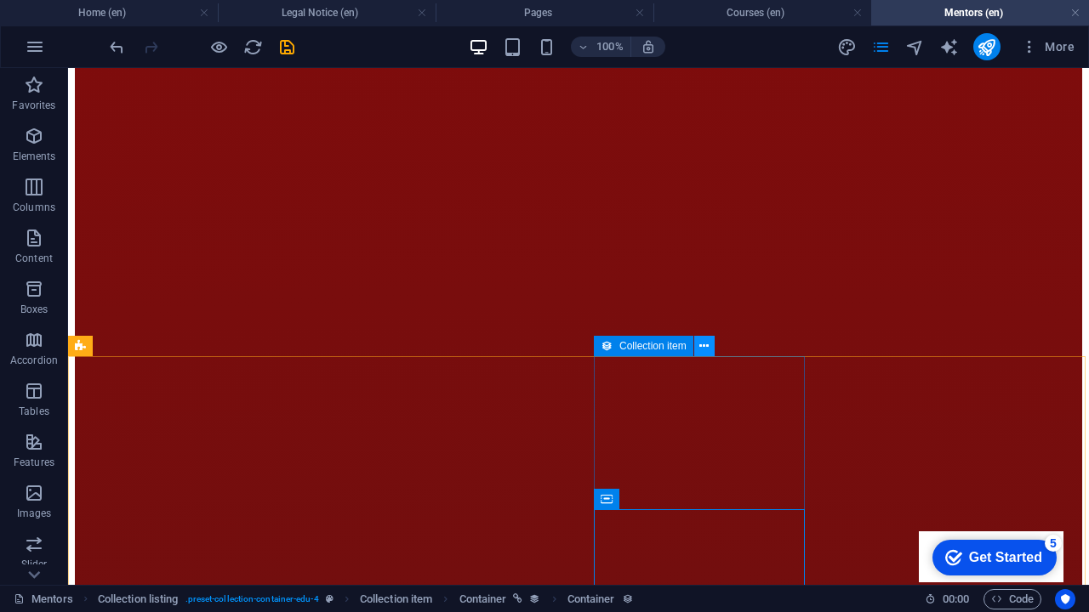
click at [703, 348] on icon at bounding box center [703, 347] width 9 height 18
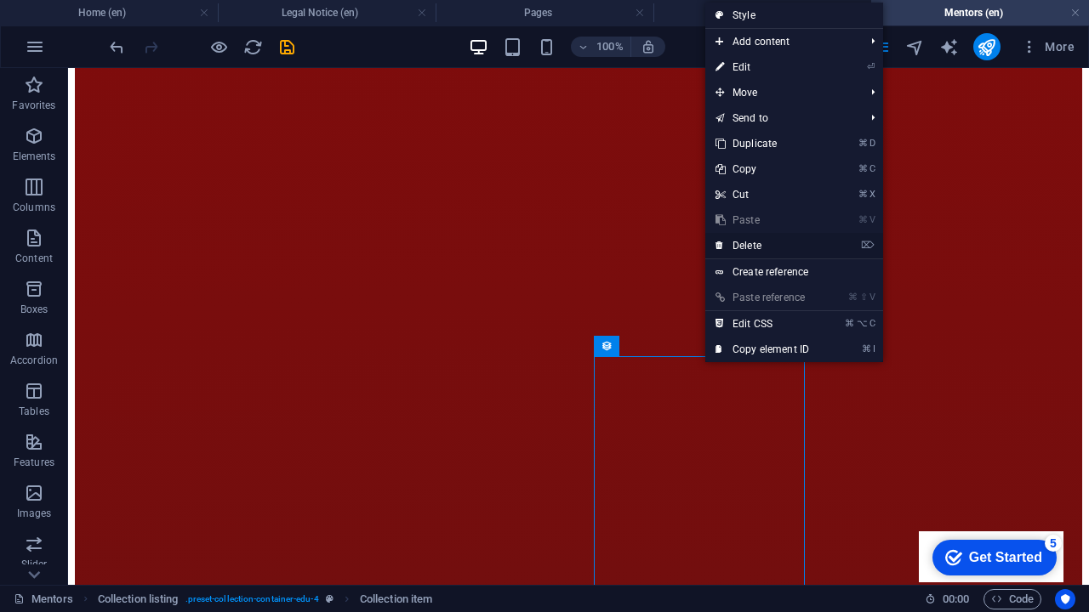
click at [732, 243] on link "⌦ Delete" at bounding box center [762, 246] width 114 height 26
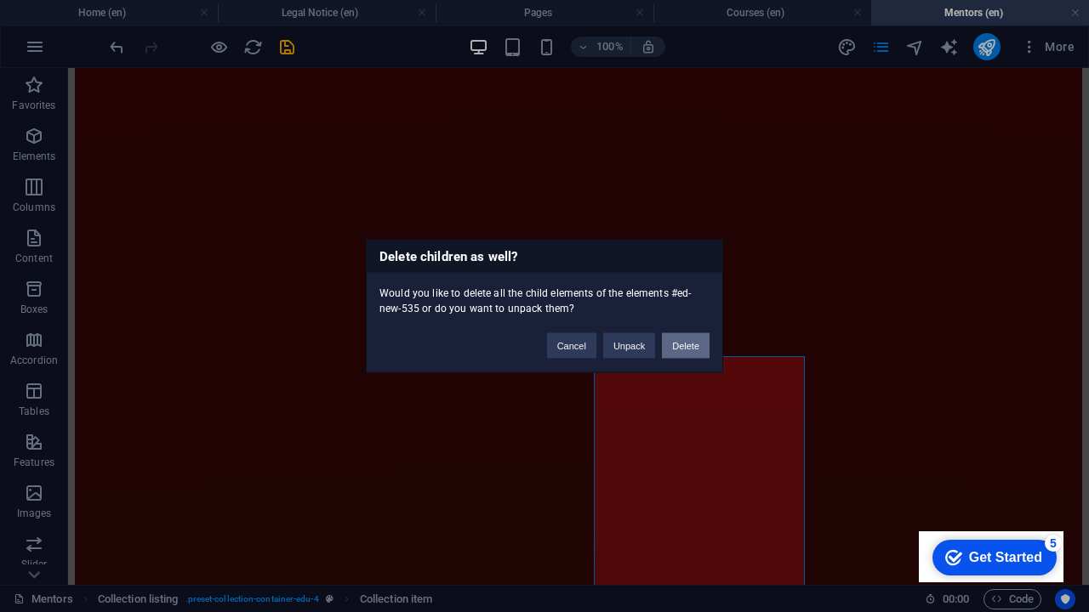
click at [668, 341] on button "Delete" at bounding box center [686, 346] width 48 height 26
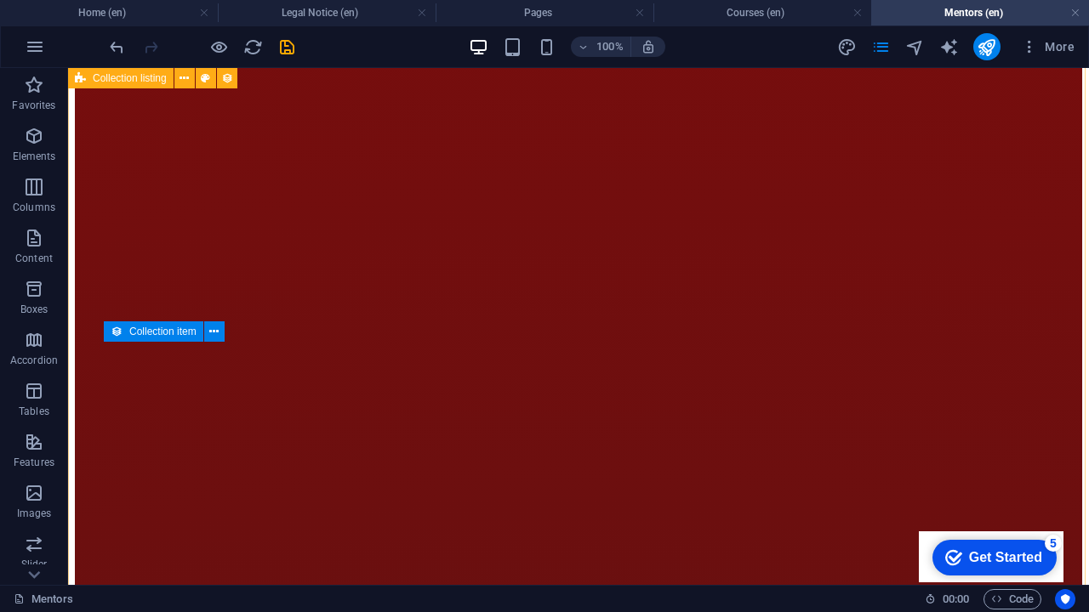
scroll to position [2186, 0]
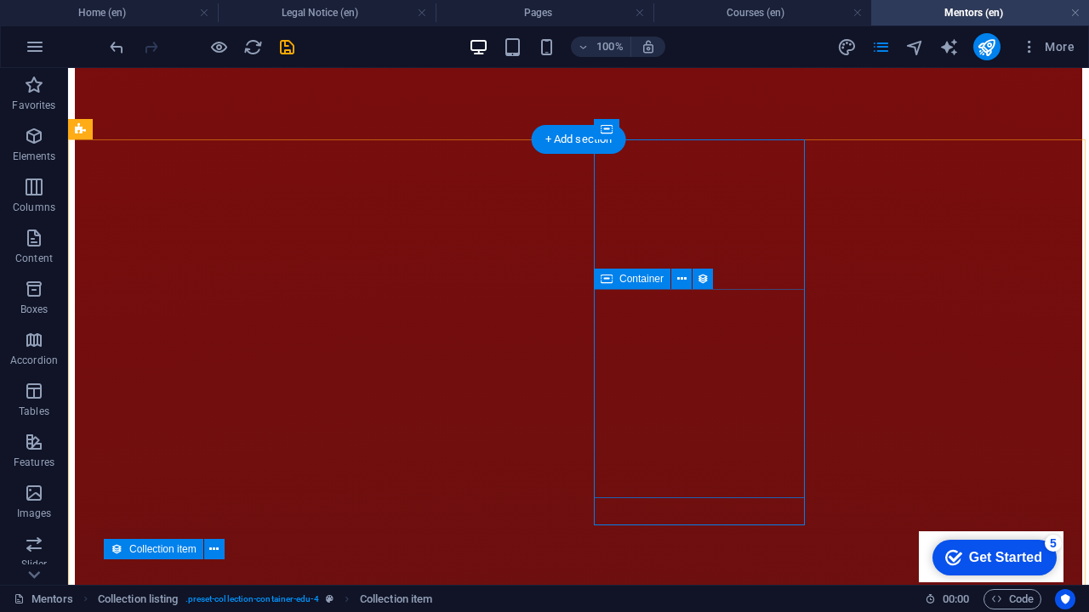
scroll to position [1947, 0]
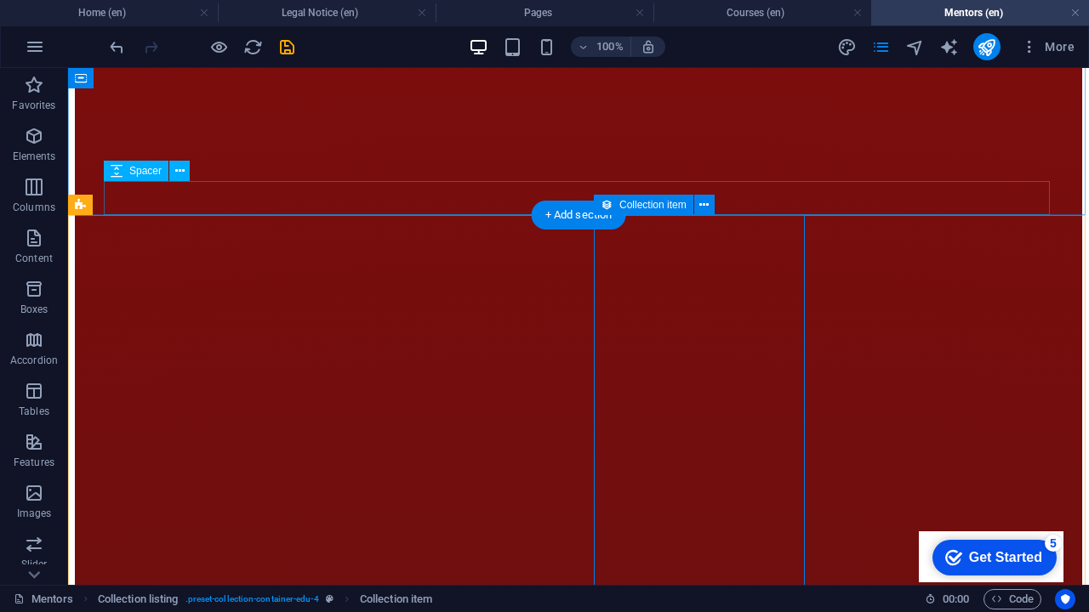
click at [606, 203] on icon at bounding box center [606, 205] width 12 height 20
click at [703, 207] on icon at bounding box center [703, 205] width 9 height 18
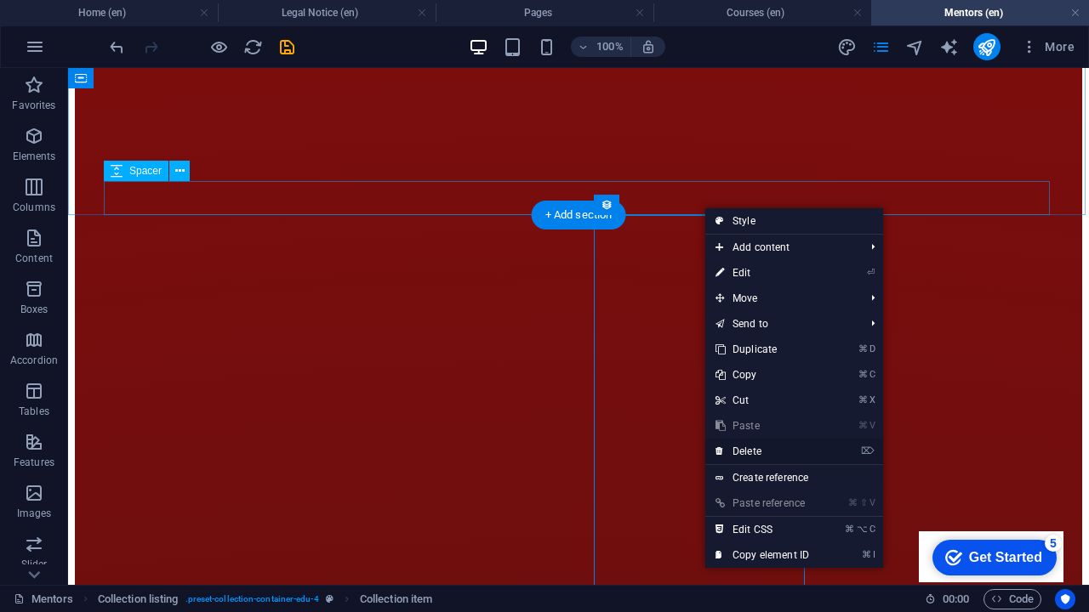
click at [747, 448] on link "⌦ Delete" at bounding box center [762, 452] width 114 height 26
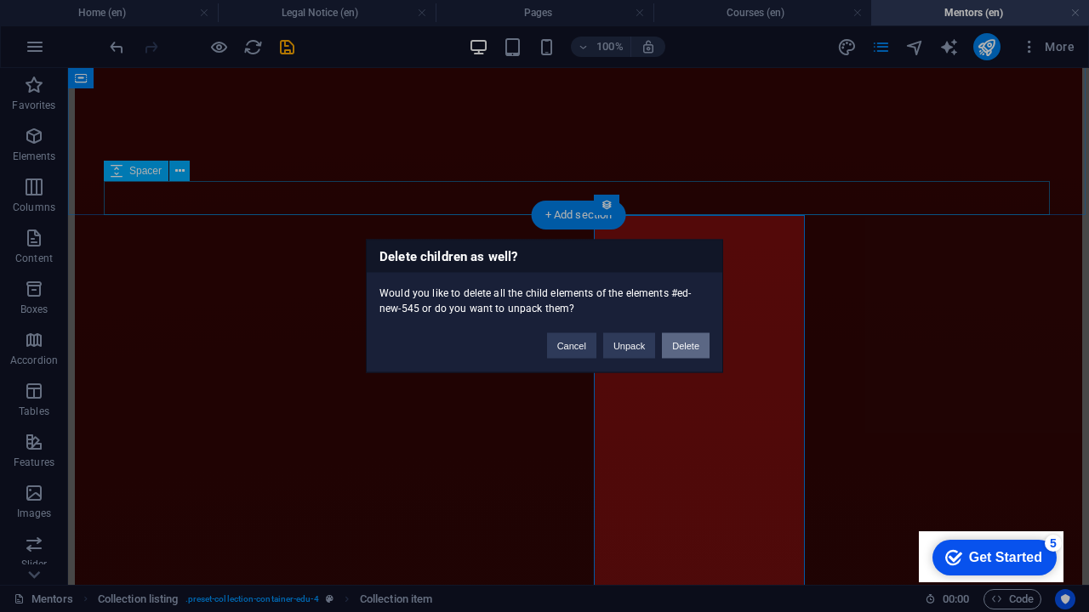
click at [678, 342] on button "Delete" at bounding box center [686, 346] width 48 height 26
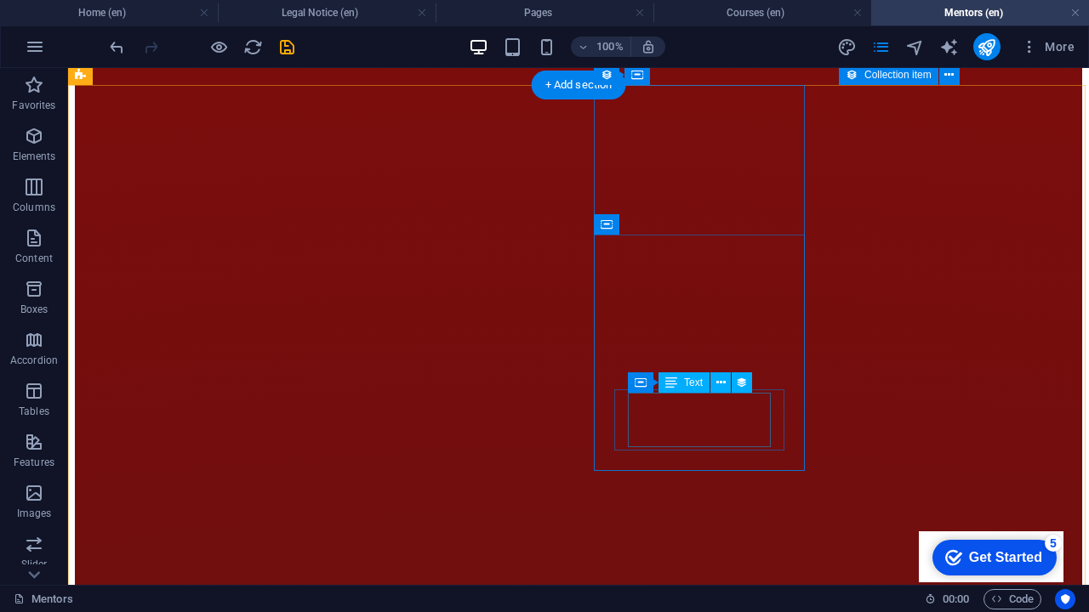
scroll to position [2077, 0]
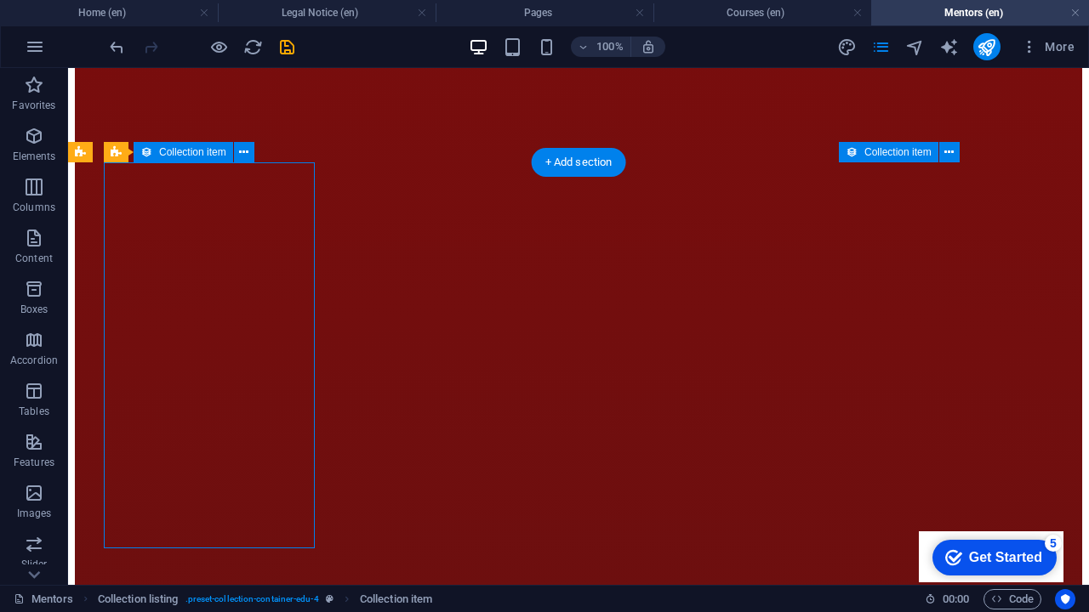
scroll to position [1958, 0]
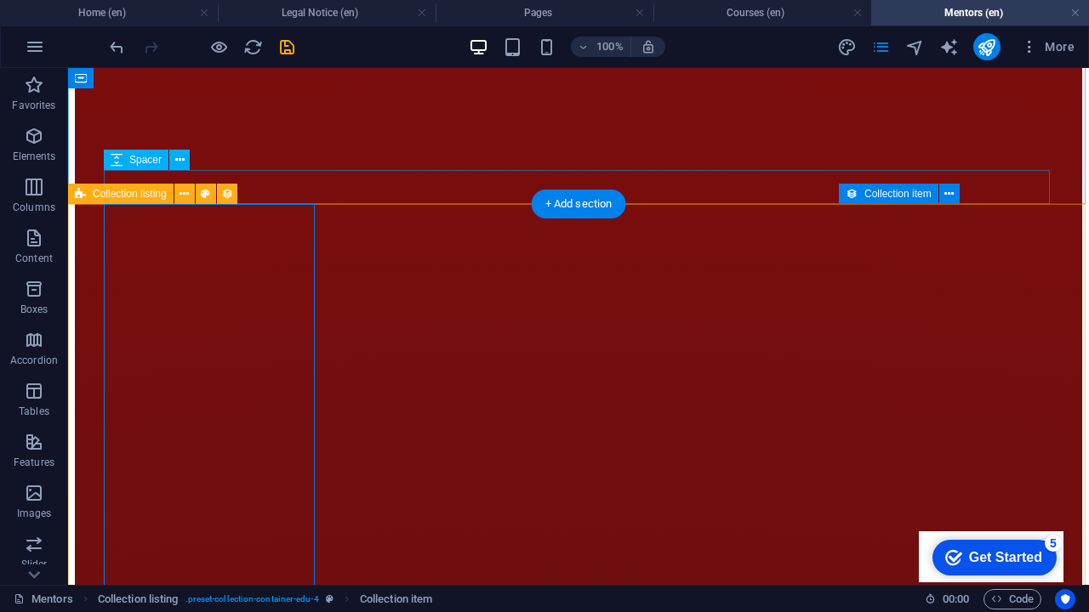
click at [112, 192] on span "Collection listing" at bounding box center [130, 194] width 74 height 10
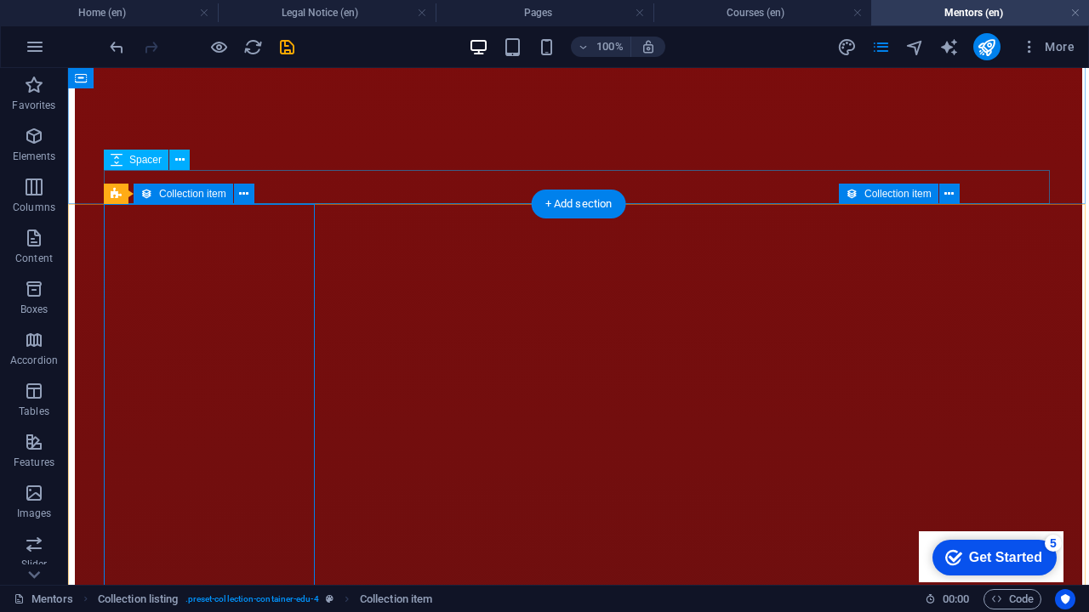
click at [145, 196] on icon at bounding box center [146, 194] width 12 height 20
click at [247, 195] on icon at bounding box center [243, 194] width 9 height 18
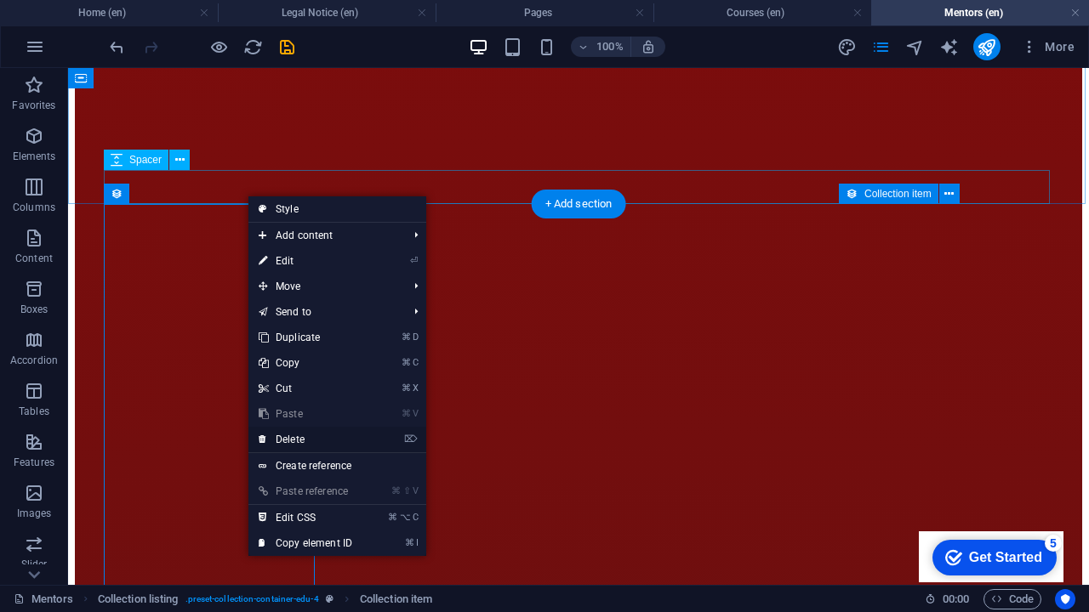
click at [308, 441] on link "⌦ Delete" at bounding box center [305, 440] width 114 height 26
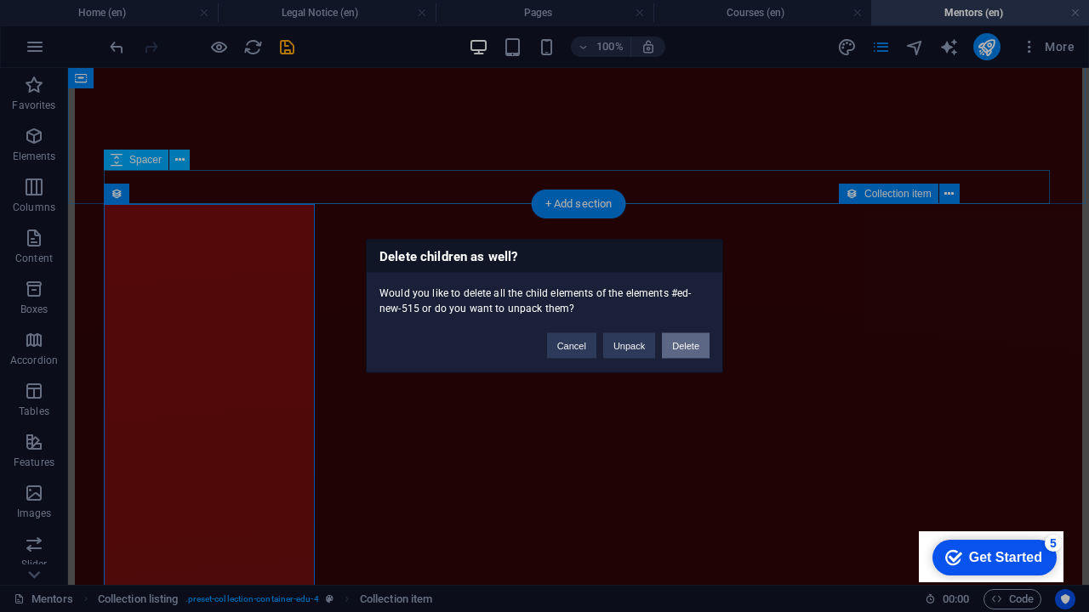
click at [685, 346] on button "Delete" at bounding box center [686, 346] width 48 height 26
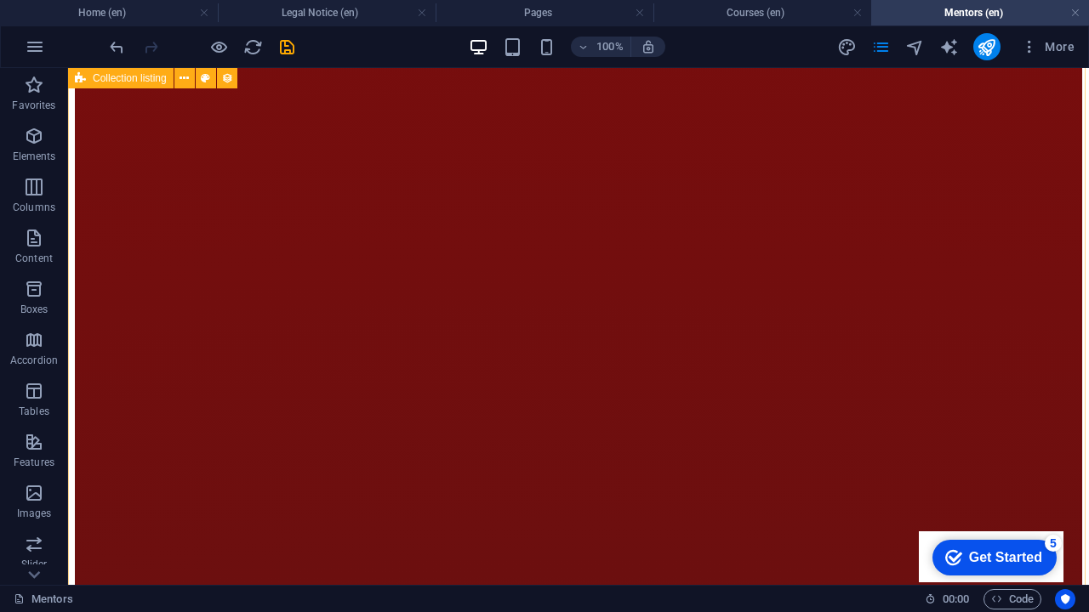
scroll to position [2085, 0]
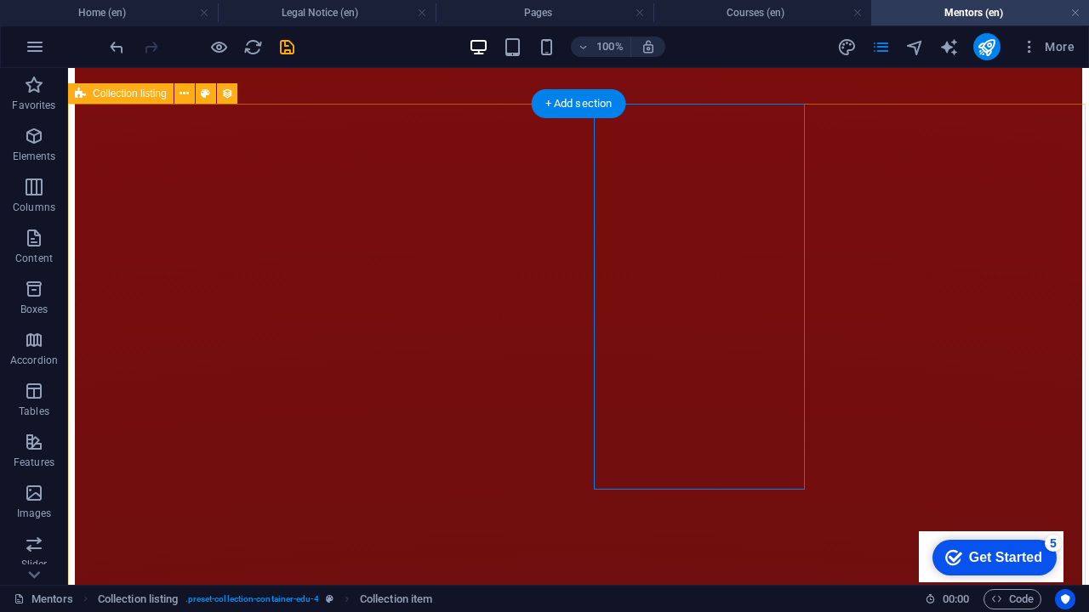
scroll to position [2060, 0]
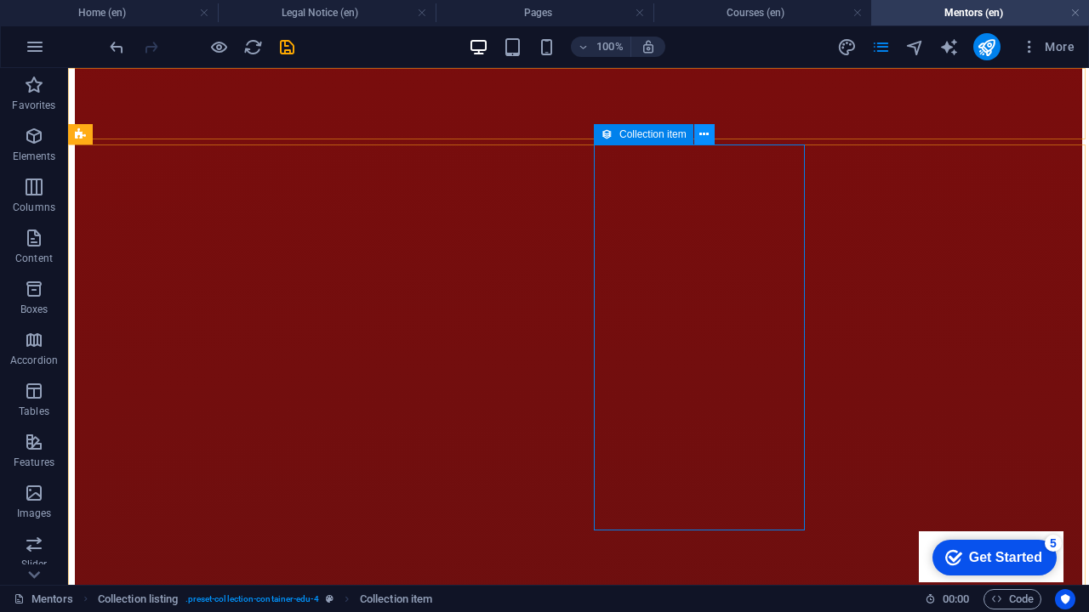
click at [702, 136] on icon at bounding box center [703, 135] width 9 height 18
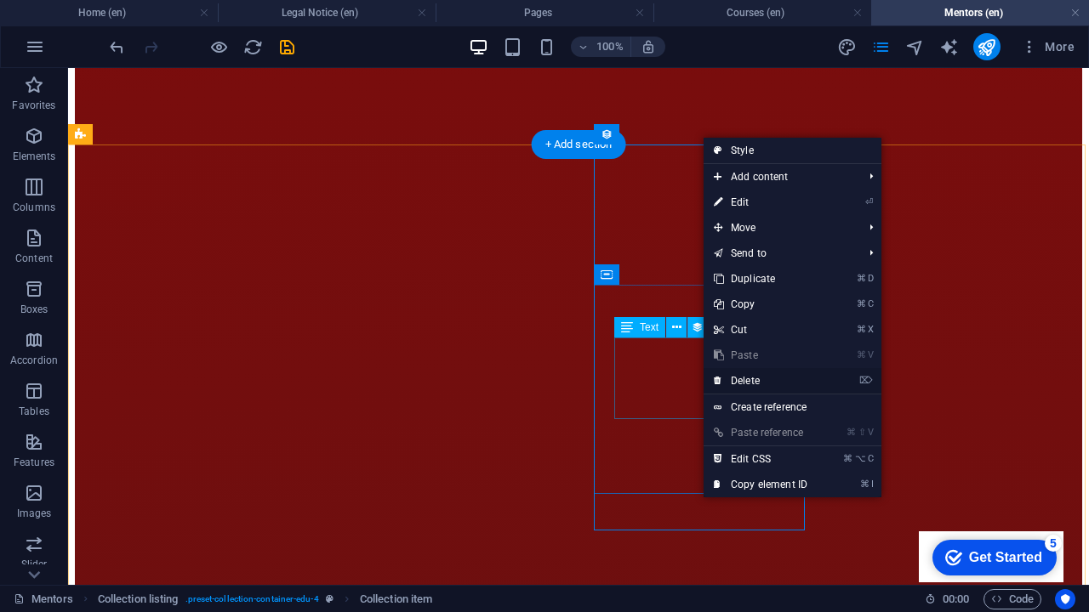
click at [749, 377] on link "⌦ Delete" at bounding box center [760, 381] width 114 height 26
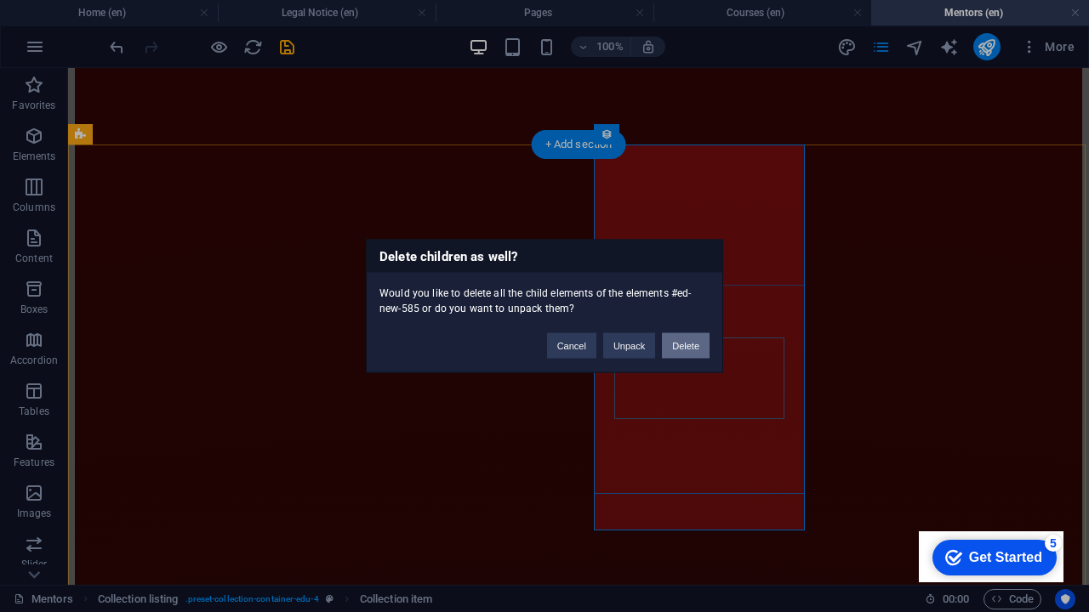
click at [691, 350] on button "Delete" at bounding box center [686, 346] width 48 height 26
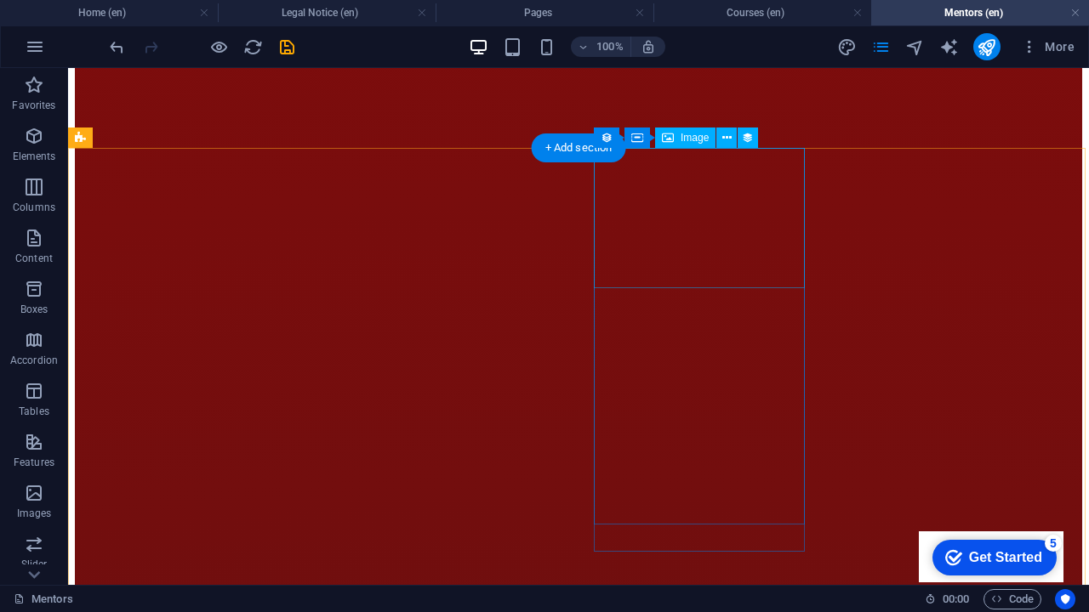
scroll to position [2014, 0]
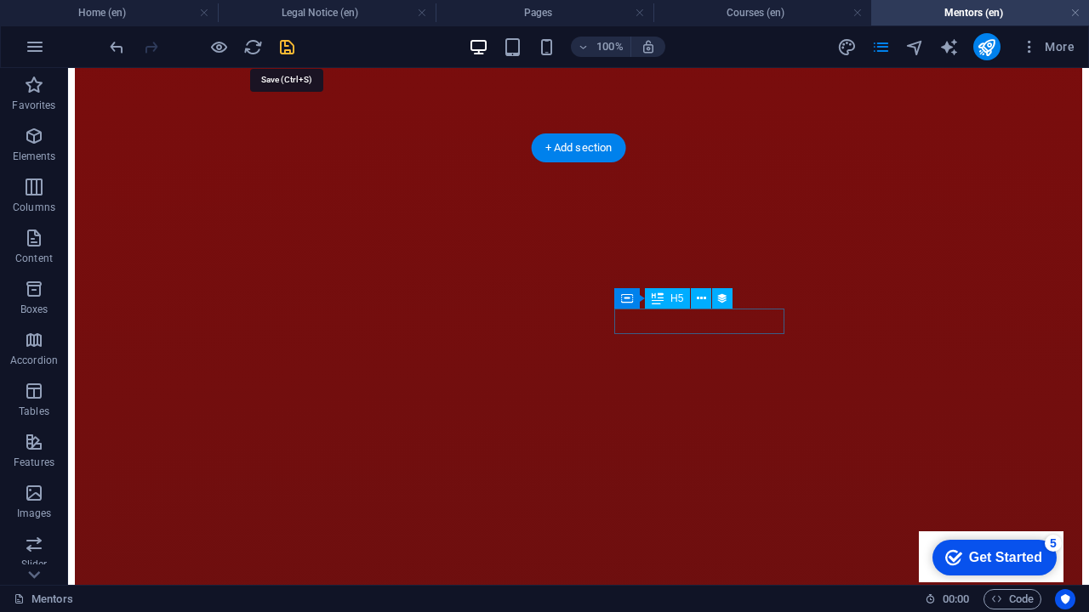
click at [284, 47] on icon "save" at bounding box center [287, 47] width 20 height 20
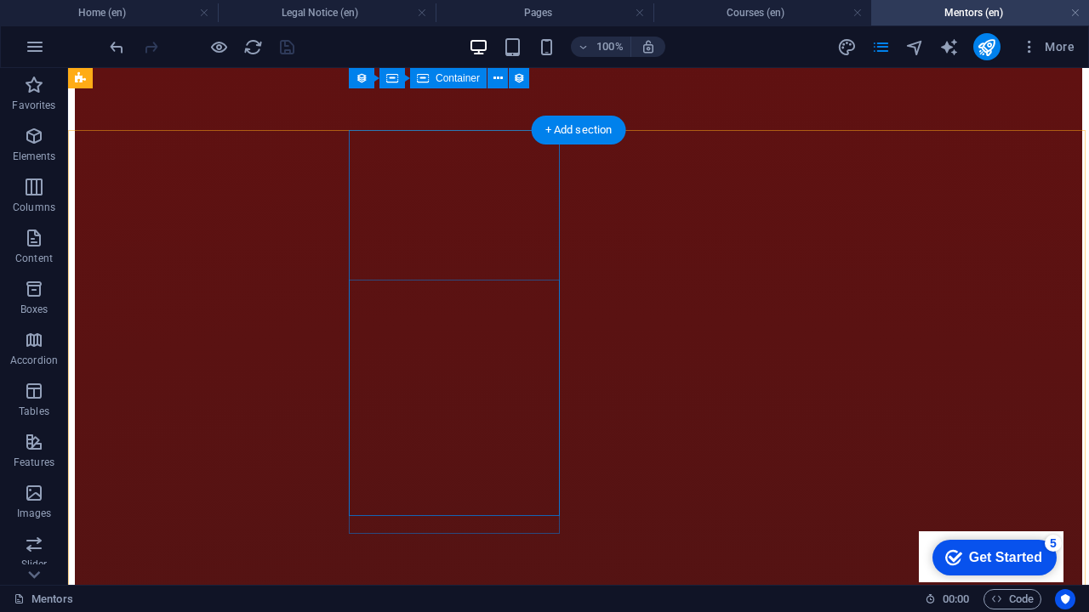
scroll to position [2016, 0]
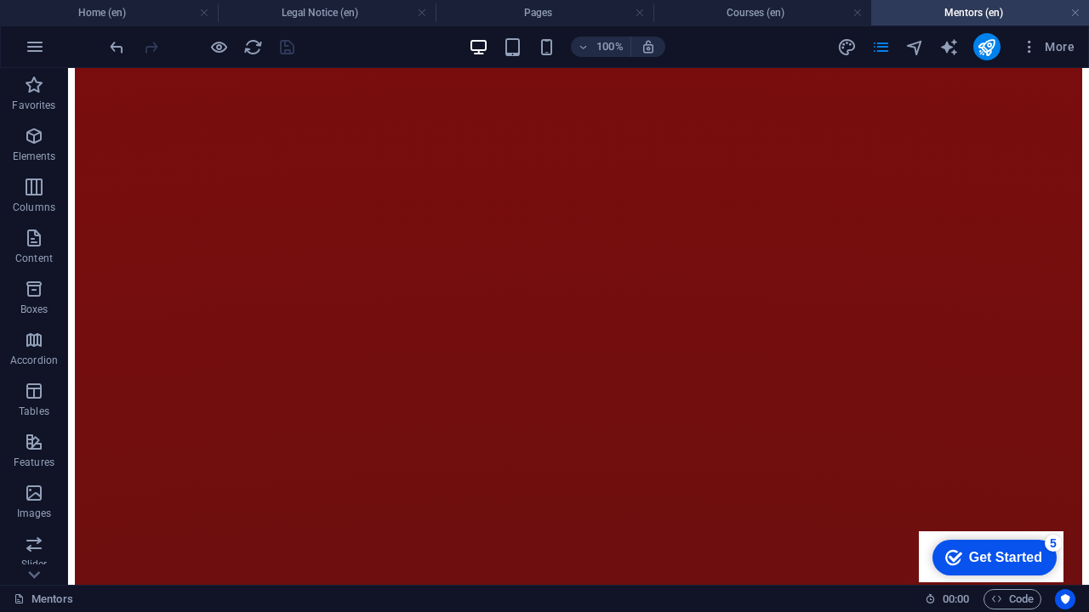
click at [289, 50] on div at bounding box center [201, 46] width 191 height 27
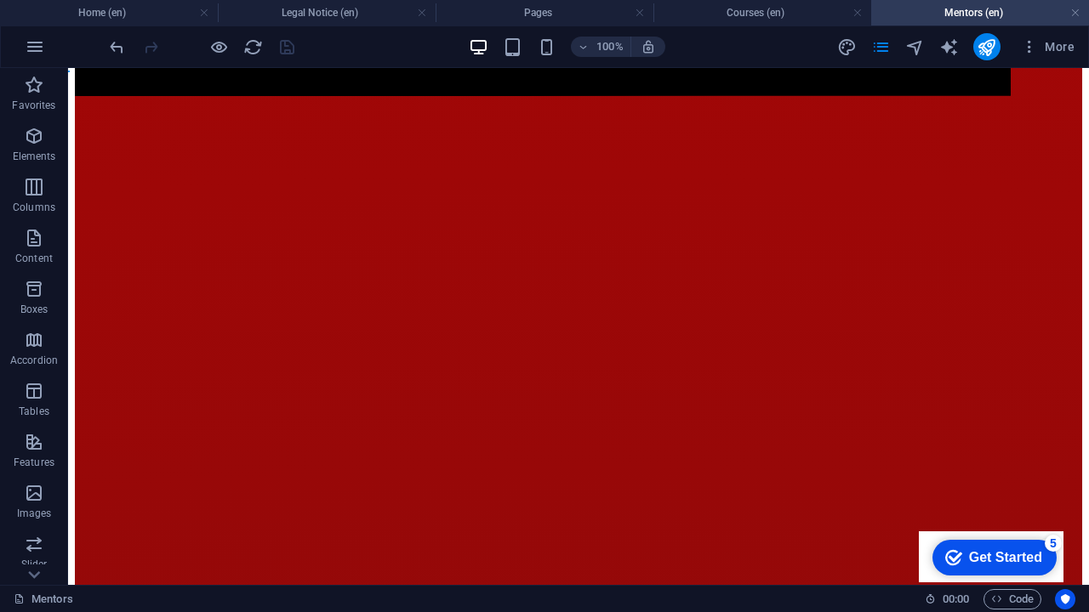
scroll to position [0, 0]
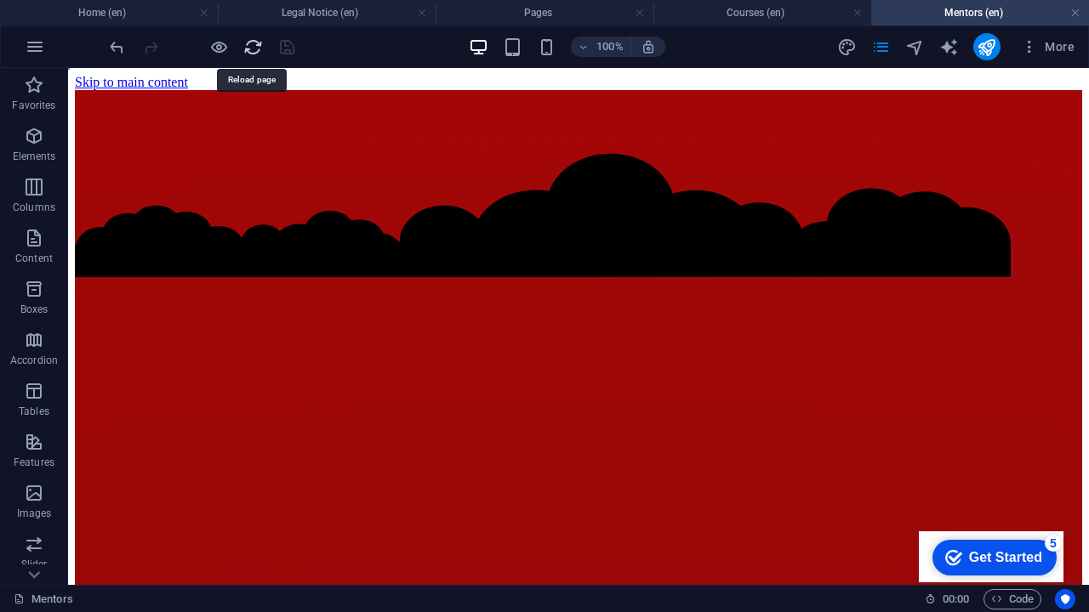
click at [261, 46] on icon "reload" at bounding box center [253, 47] width 20 height 20
click at [248, 49] on icon "reload" at bounding box center [253, 47] width 20 height 20
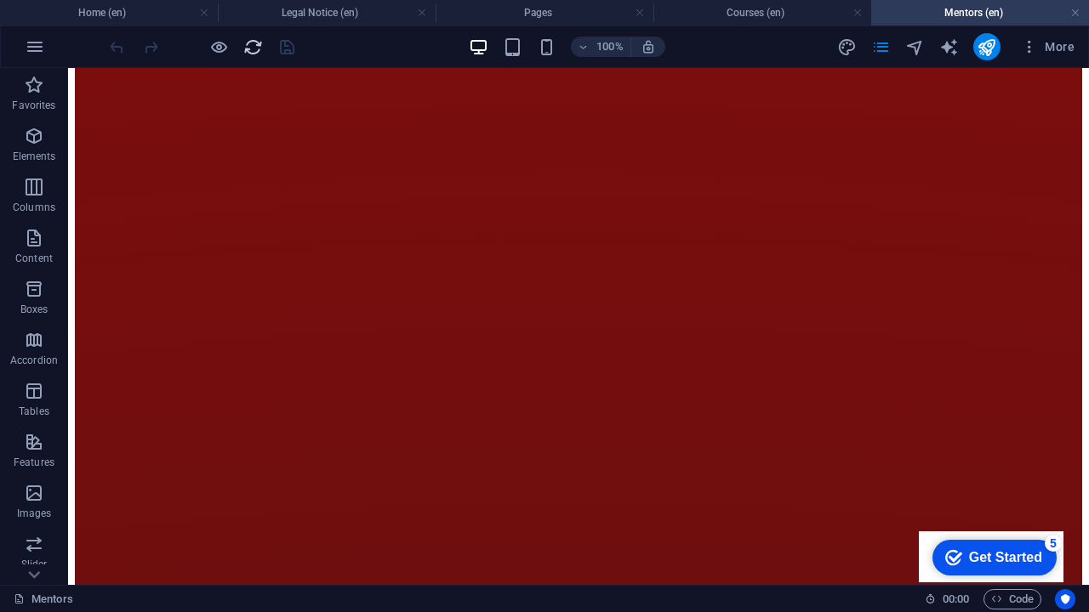
scroll to position [1984, 0]
